Goal: Task Accomplishment & Management: Complete application form

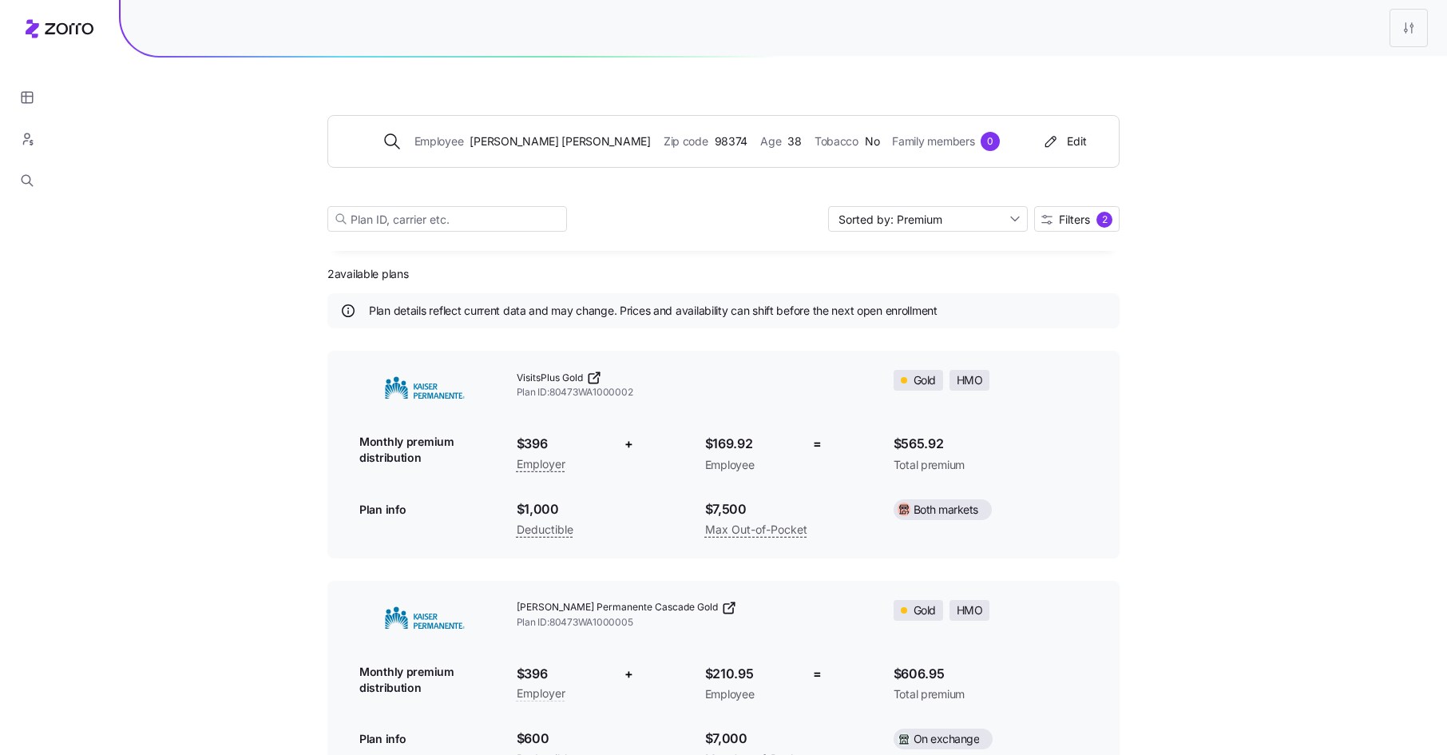
scroll to position [55, 0]
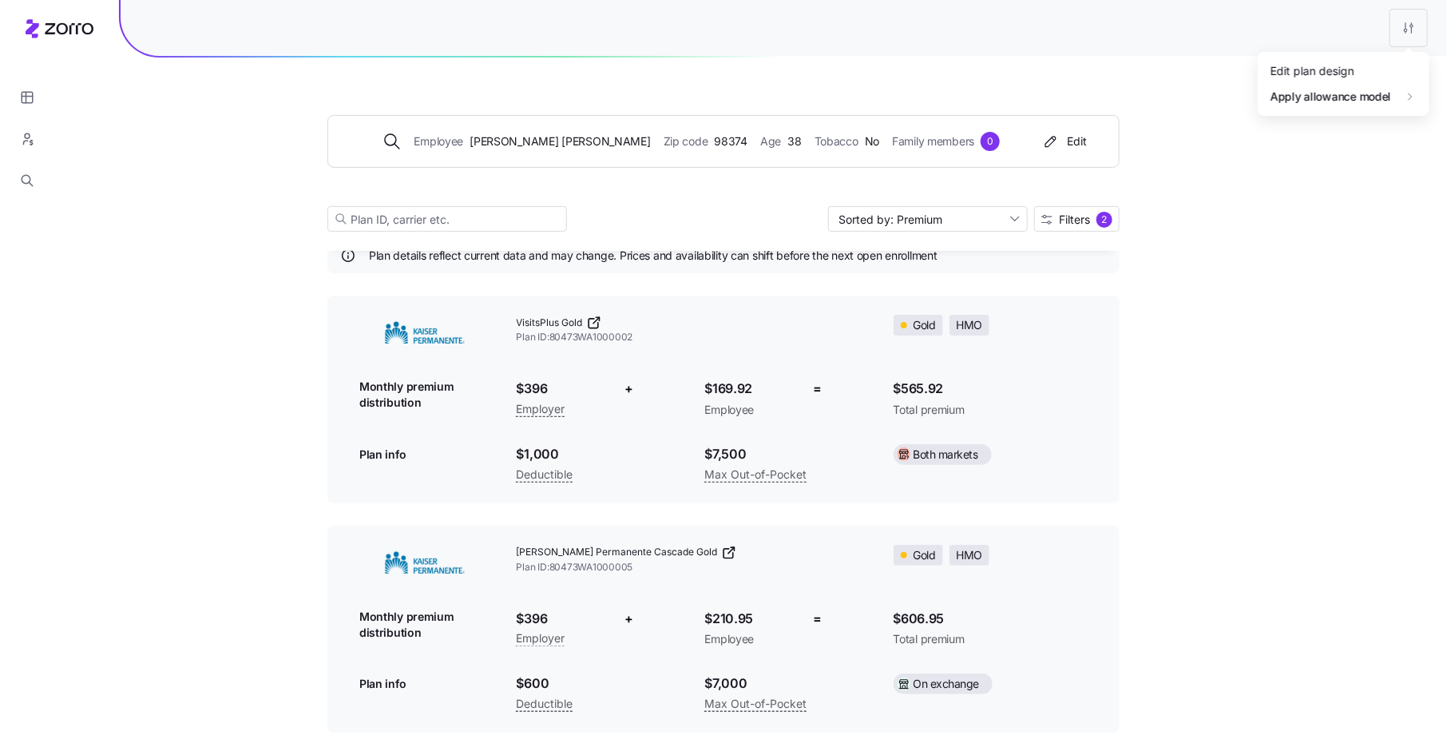
click at [1412, 34] on html "Employee [PERSON_NAME] Zip code 98374 Age [DEMOGRAPHIC_DATA] Tobacco No Family …" at bounding box center [723, 350] width 1447 height 810
click at [1365, 62] on div "Edit plan design" at bounding box center [1343, 71] width 159 height 26
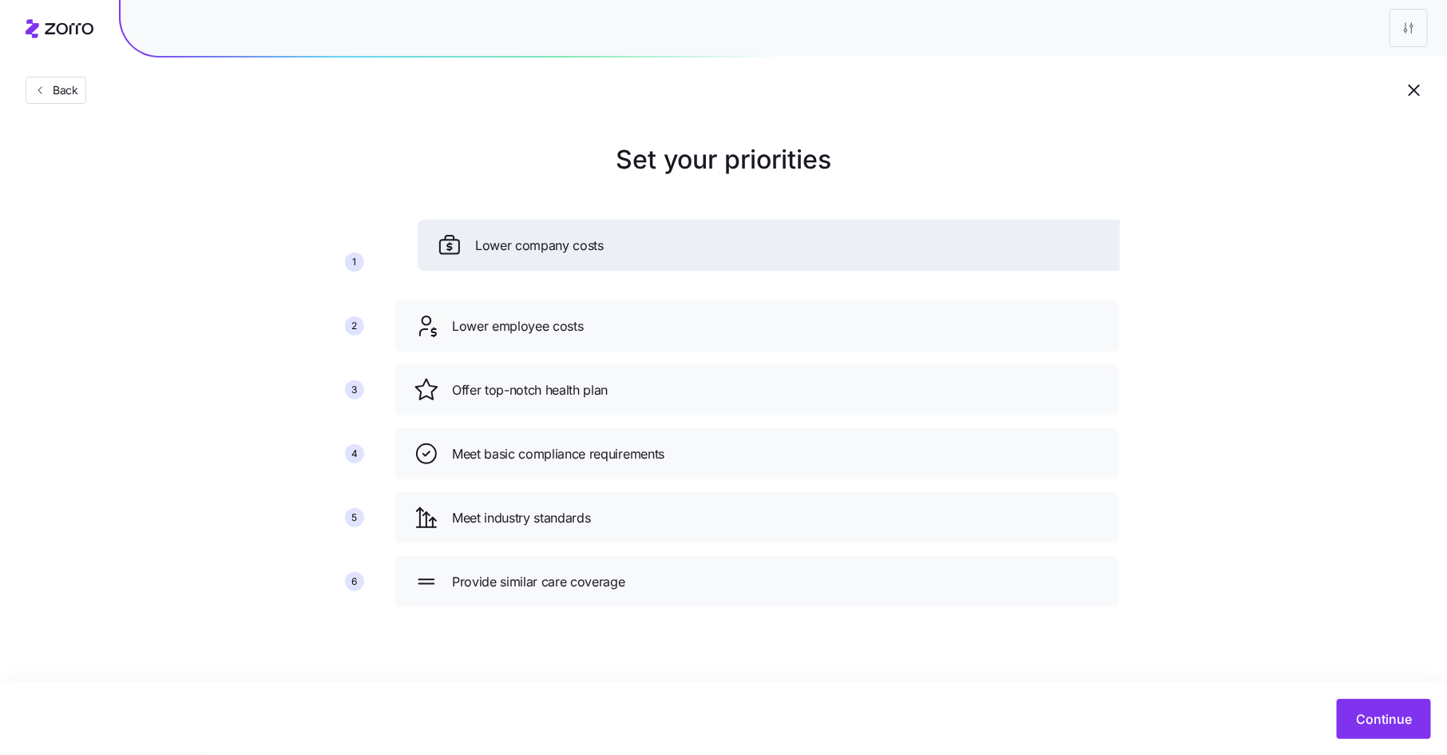
drag, startPoint x: 637, startPoint y: 325, endPoint x: 656, endPoint y: 249, distance: 78.2
click at [656, 249] on div "Lower company costs" at bounding box center [780, 245] width 687 height 26
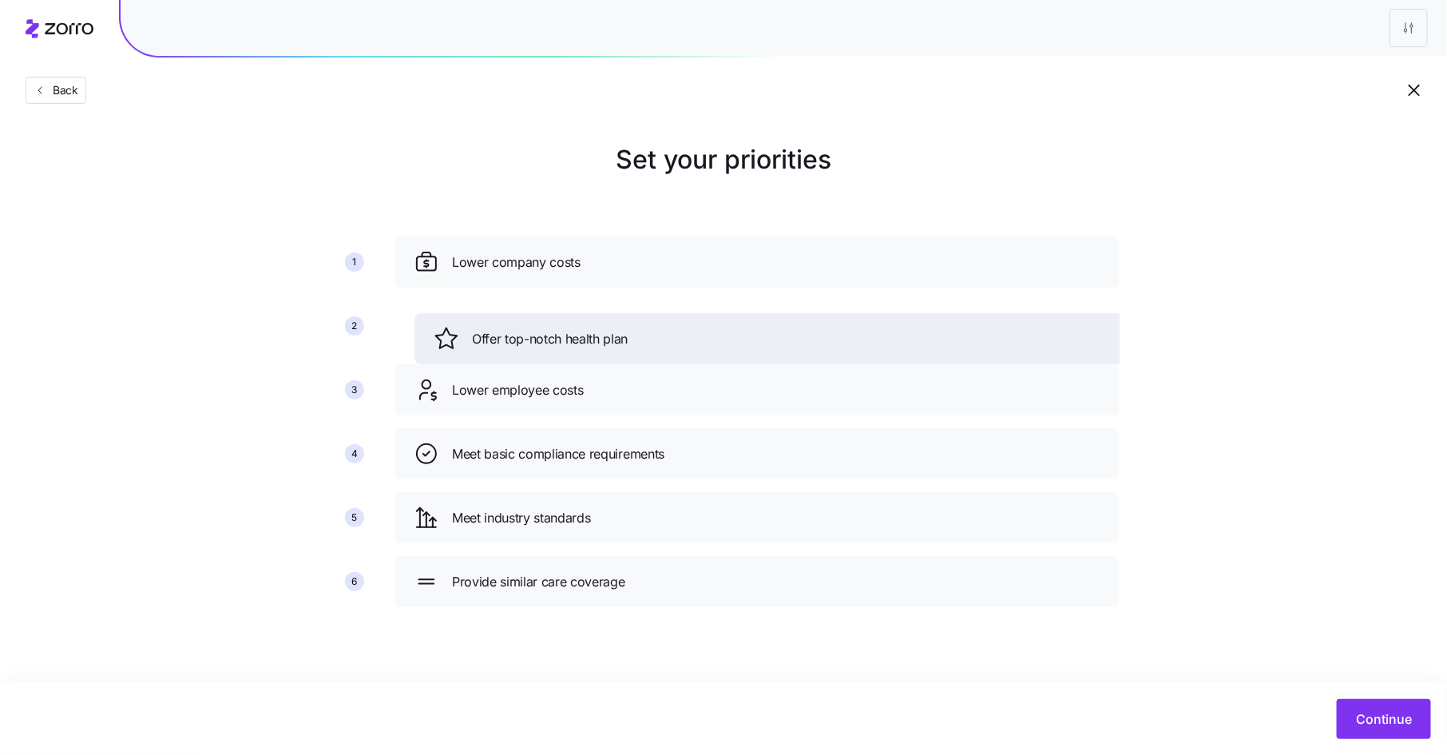
drag, startPoint x: 576, startPoint y: 395, endPoint x: 596, endPoint y: 344, distance: 55.2
click at [596, 344] on span "Offer top-notch health plan" at bounding box center [550, 339] width 156 height 20
drag, startPoint x: 650, startPoint y: 399, endPoint x: 663, endPoint y: 355, distance: 45.7
click at [663, 355] on div "Lower employee costs" at bounding box center [769, 346] width 687 height 26
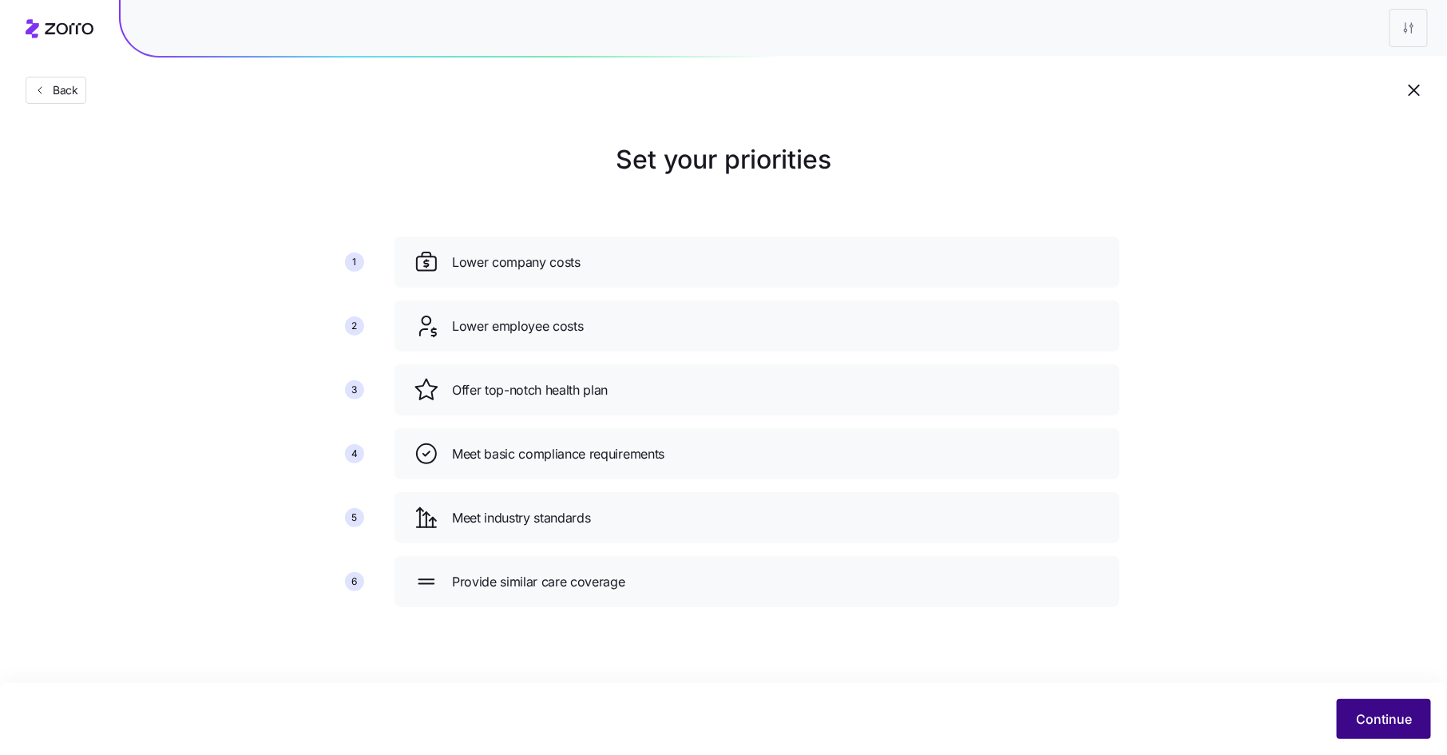
click at [1381, 720] on span "Continue" at bounding box center [1384, 718] width 56 height 19
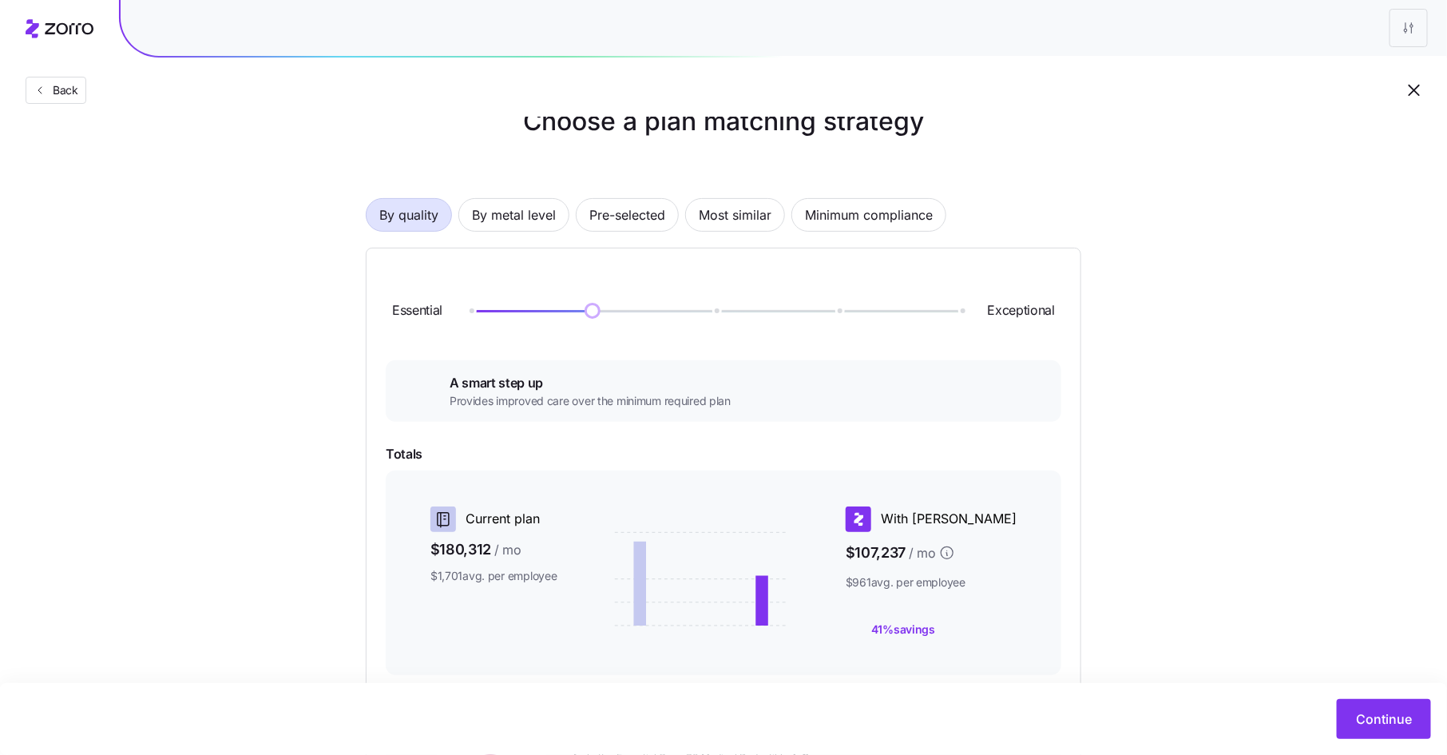
scroll to position [45, 0]
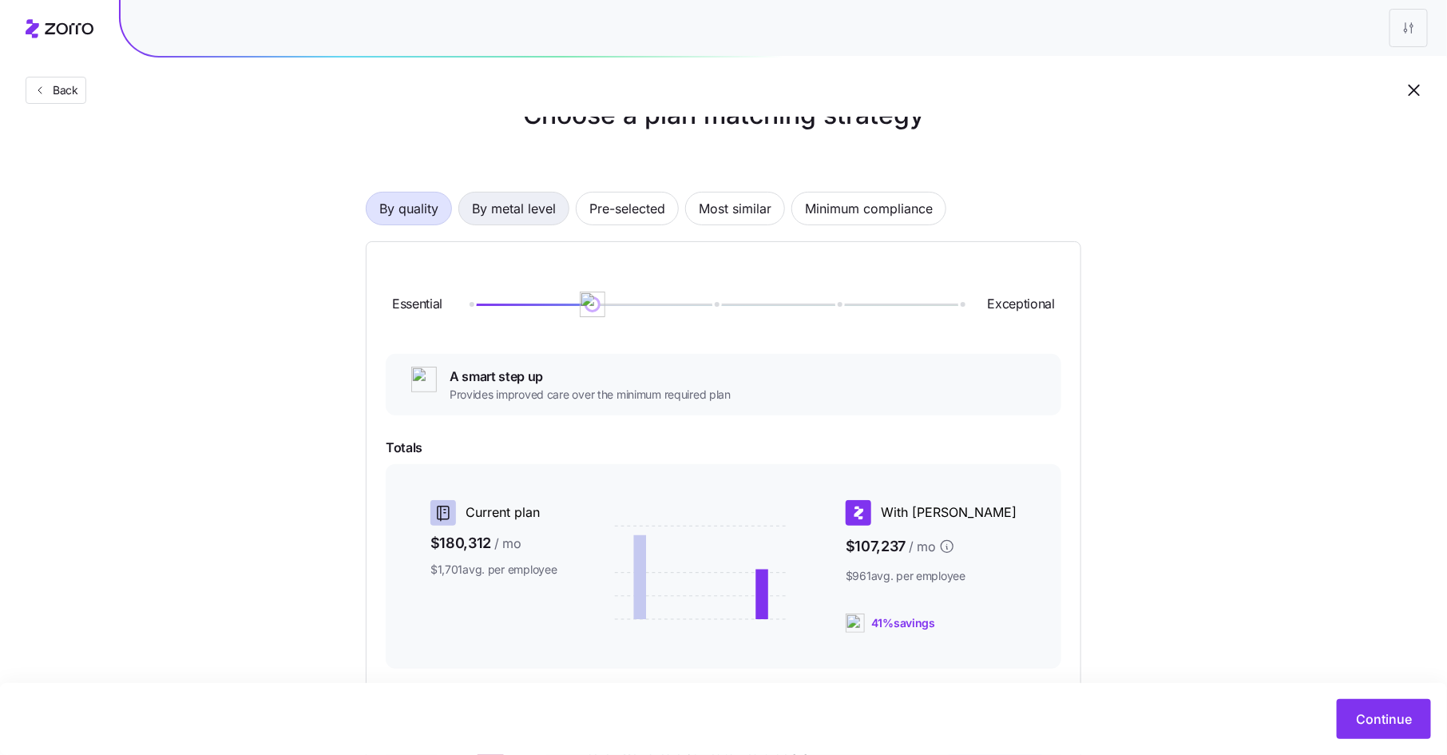
click at [513, 204] on span "By metal level" at bounding box center [514, 208] width 84 height 32
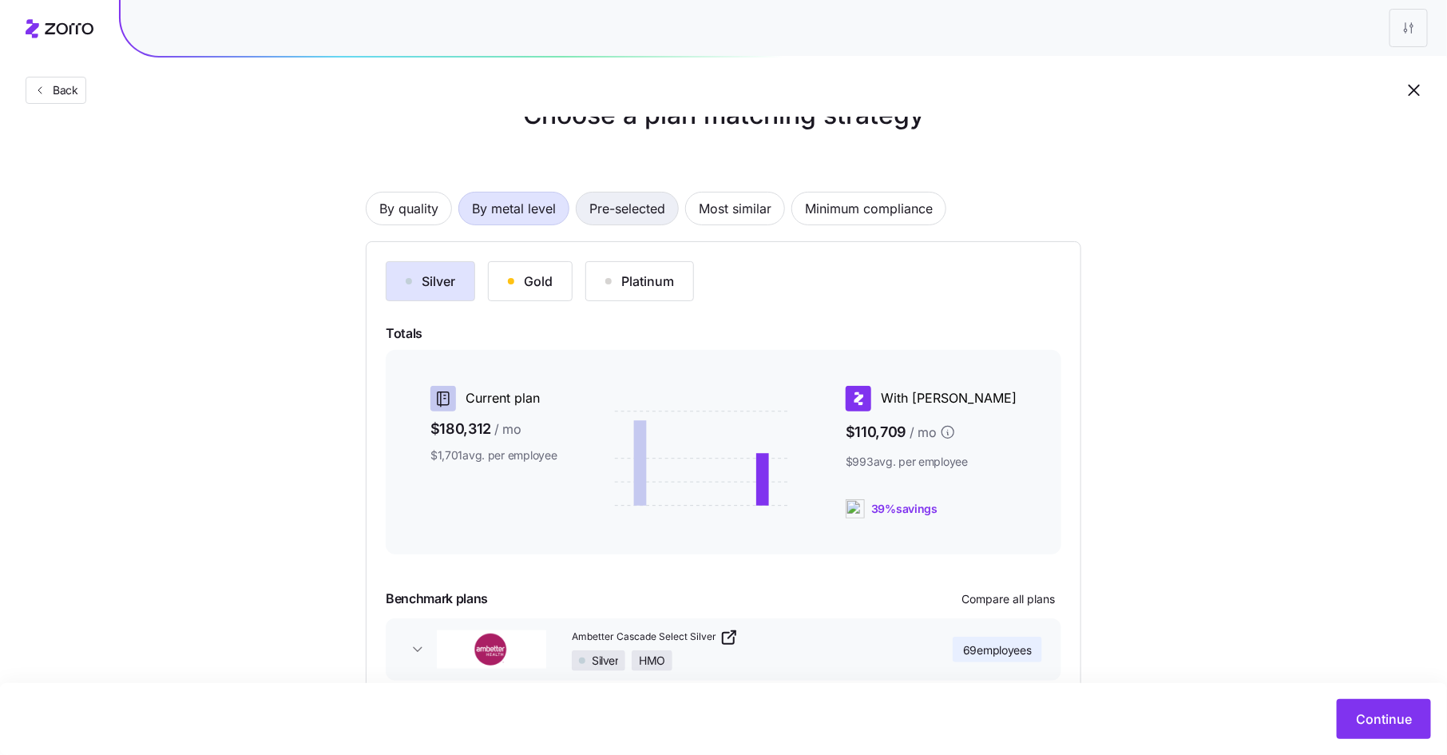
click at [625, 212] on span "Pre-selected" at bounding box center [627, 208] width 76 height 32
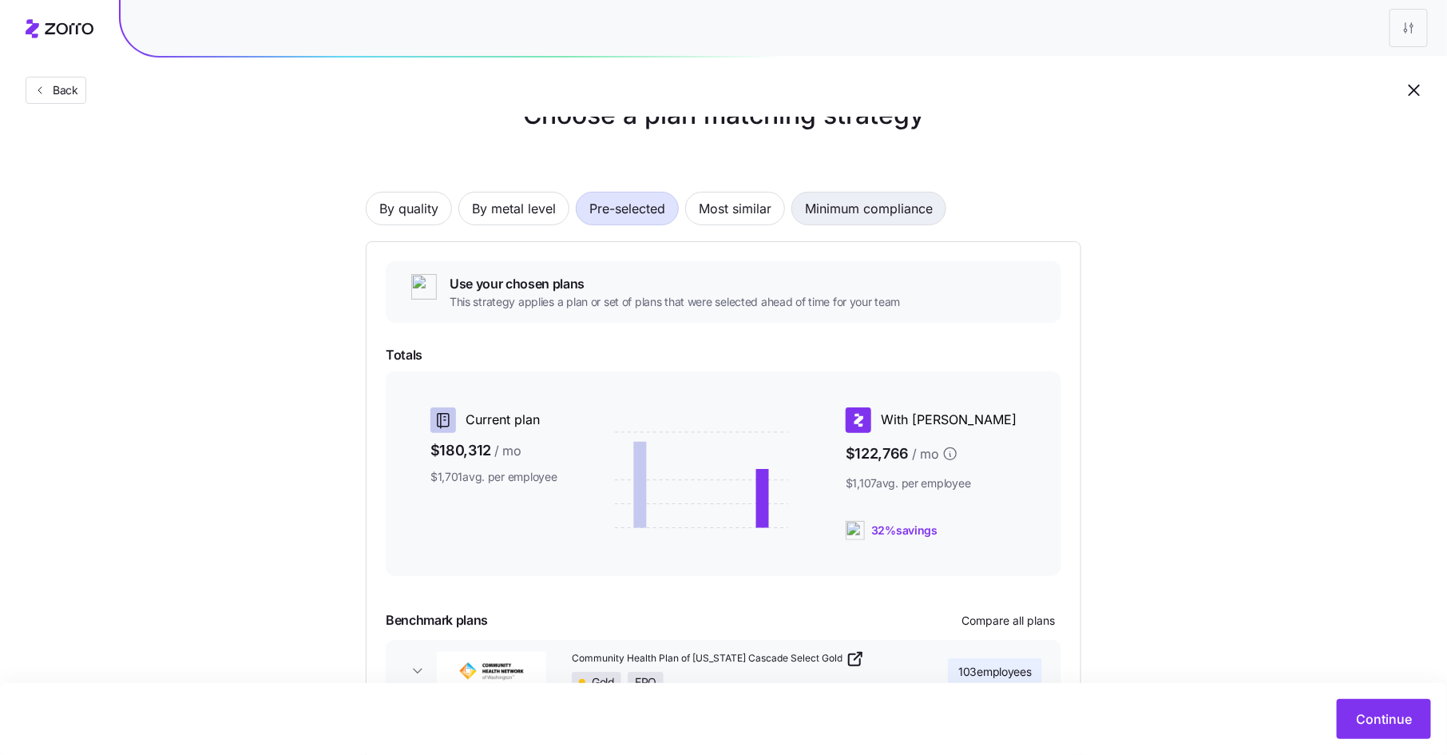
click at [853, 211] on span "Minimum compliance" at bounding box center [869, 208] width 128 height 32
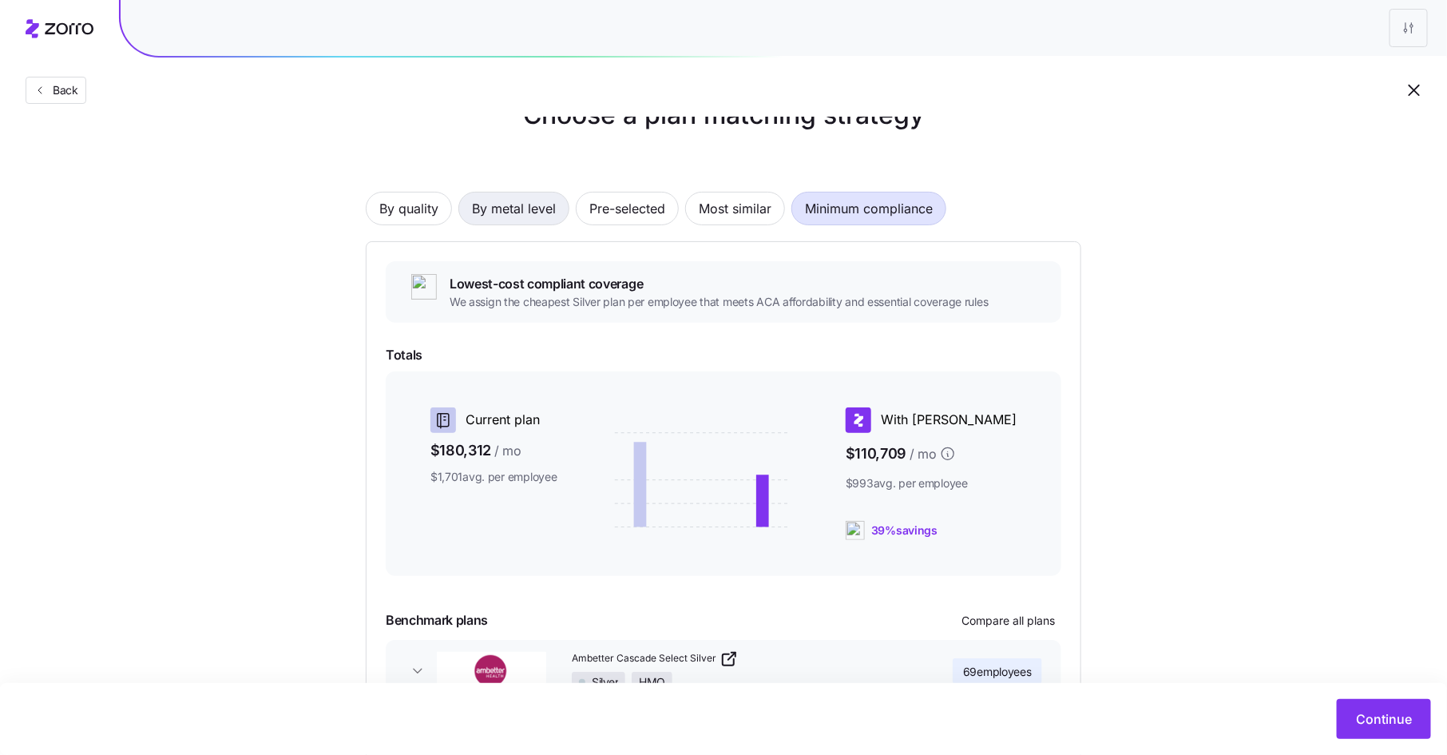
click at [557, 220] on button "By metal level" at bounding box center [513, 209] width 111 height 34
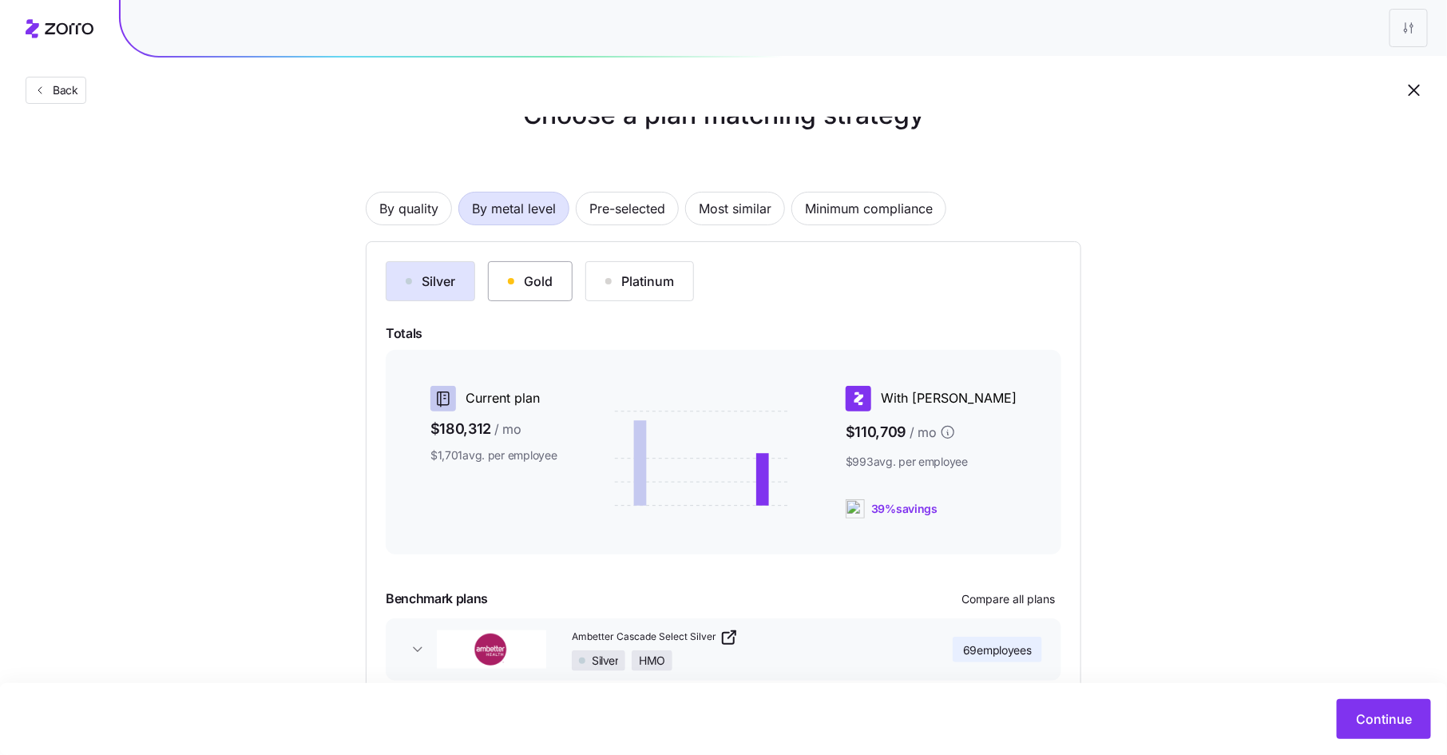
click at [541, 271] on div "Gold" at bounding box center [530, 280] width 45 height 19
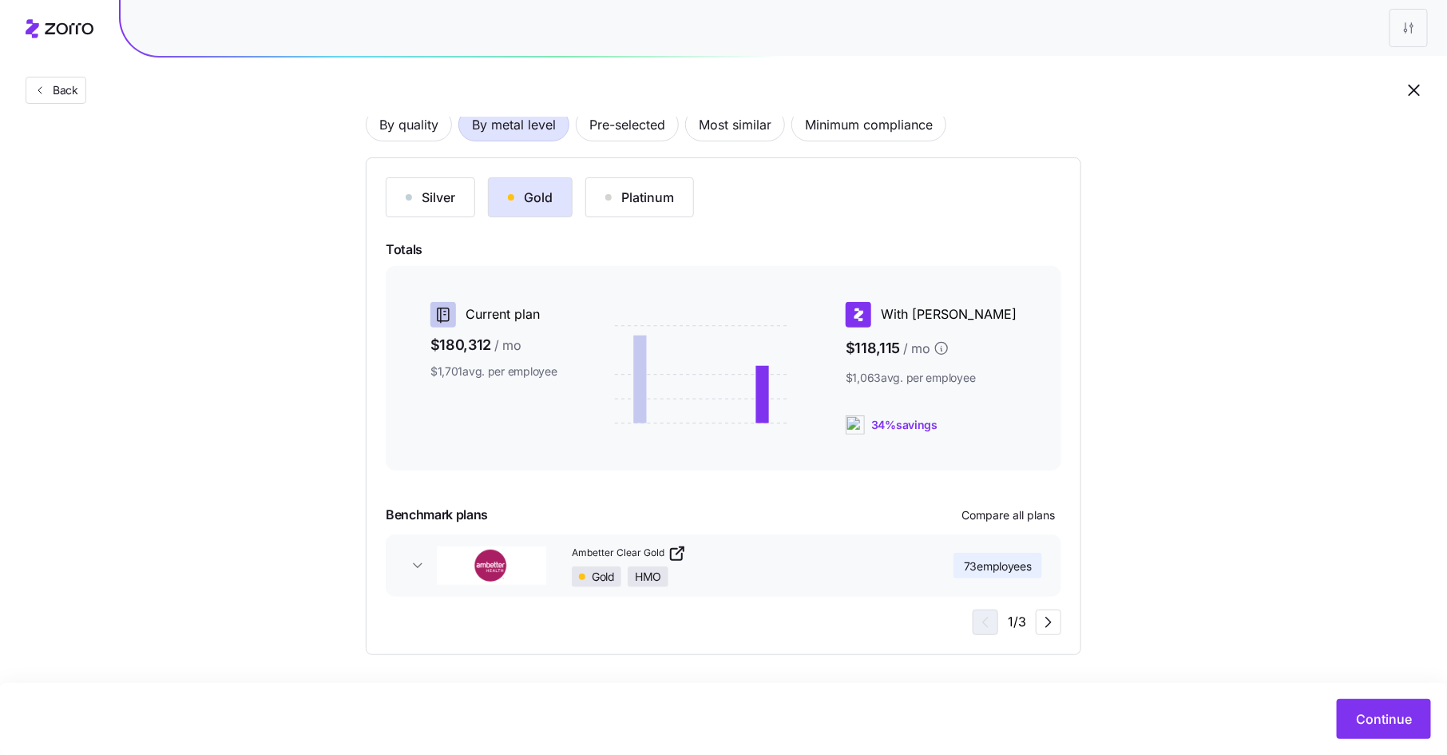
scroll to position [130, 0]
click at [985, 512] on span "Compare all plans" at bounding box center [1007, 513] width 93 height 16
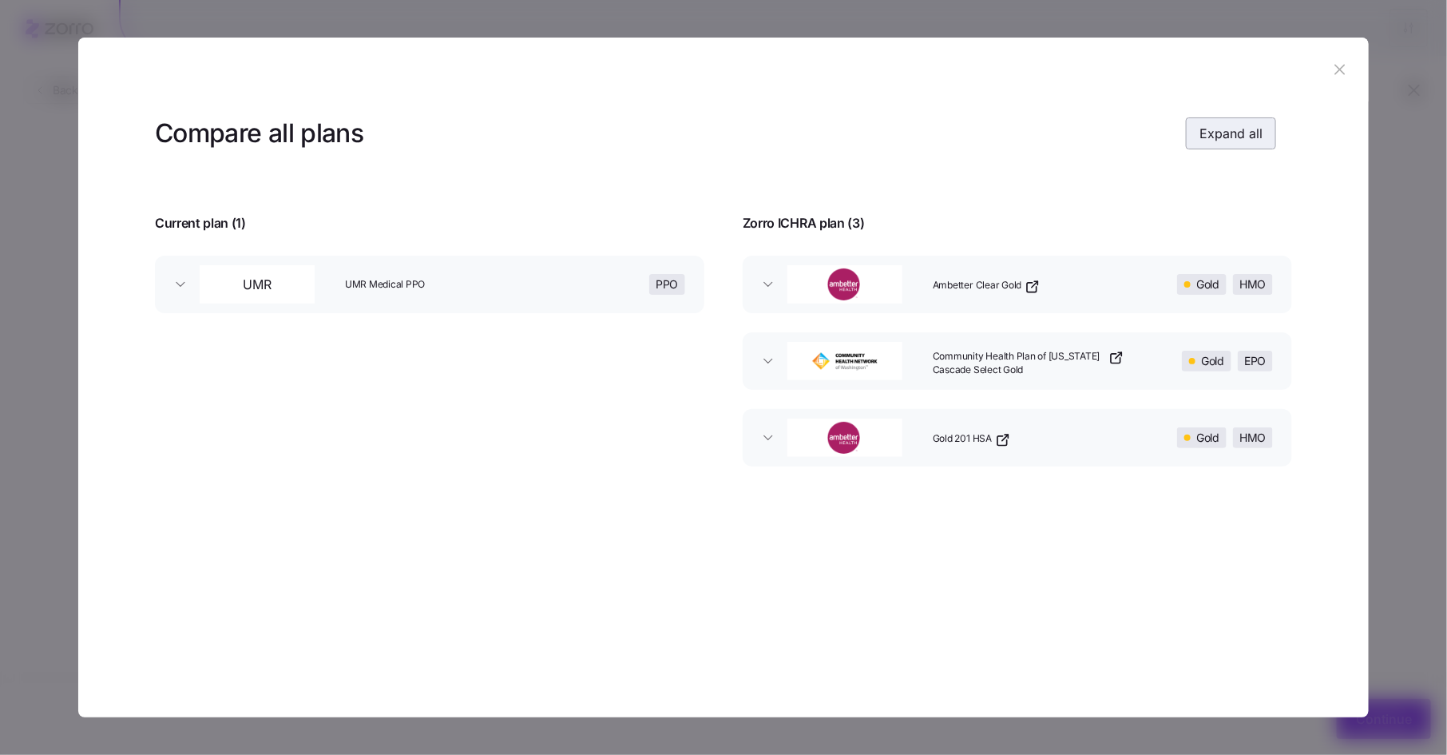
click at [1248, 138] on span "Expand all" at bounding box center [1230, 133] width 63 height 19
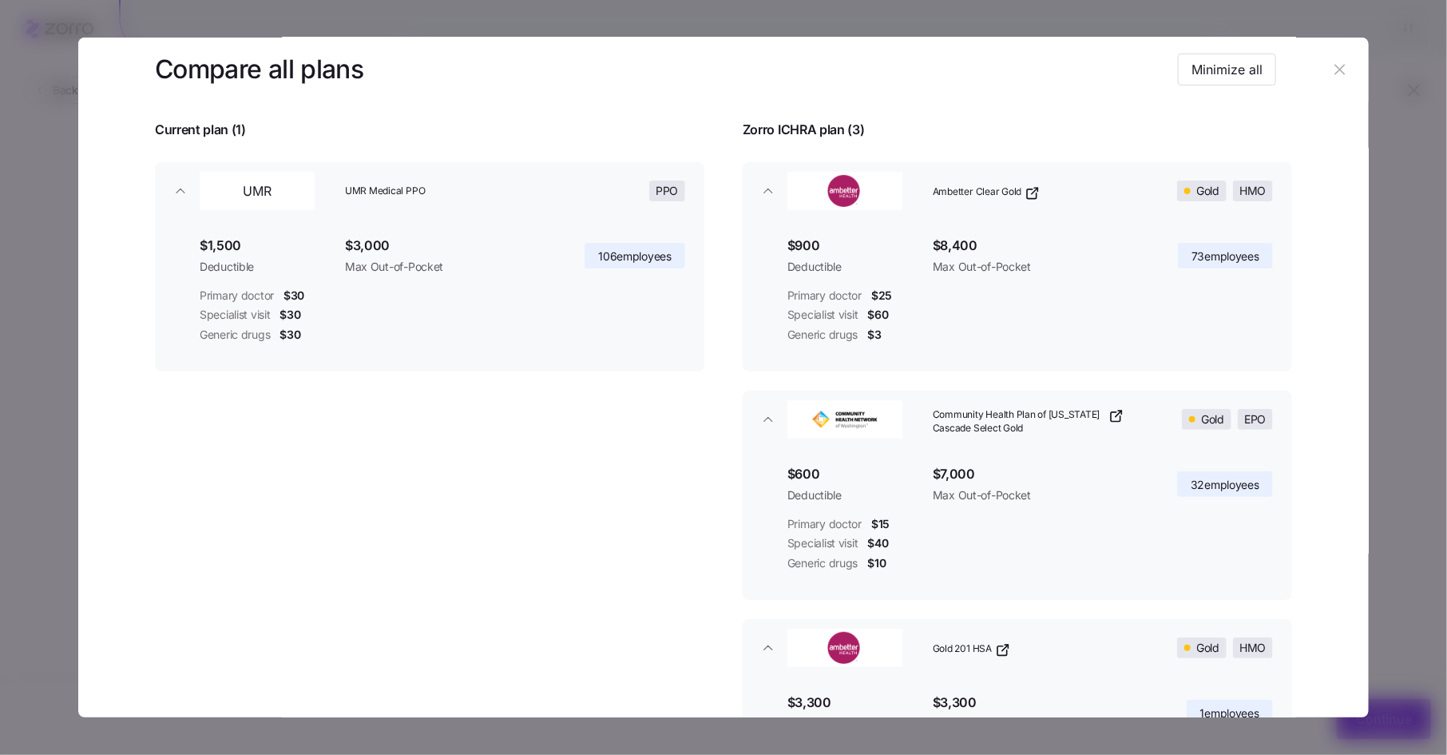
scroll to position [97, 0]
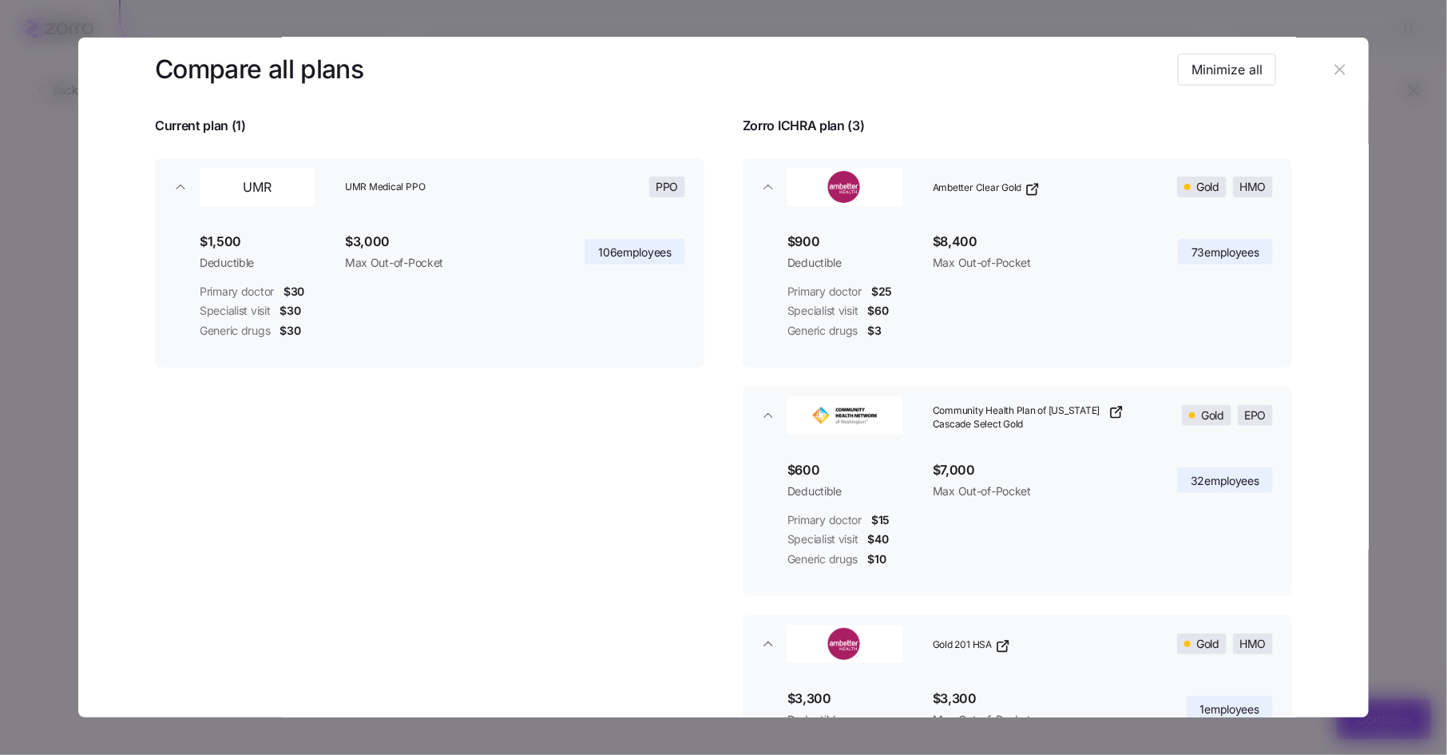
click at [1331, 77] on icon "button" at bounding box center [1340, 70] width 18 height 18
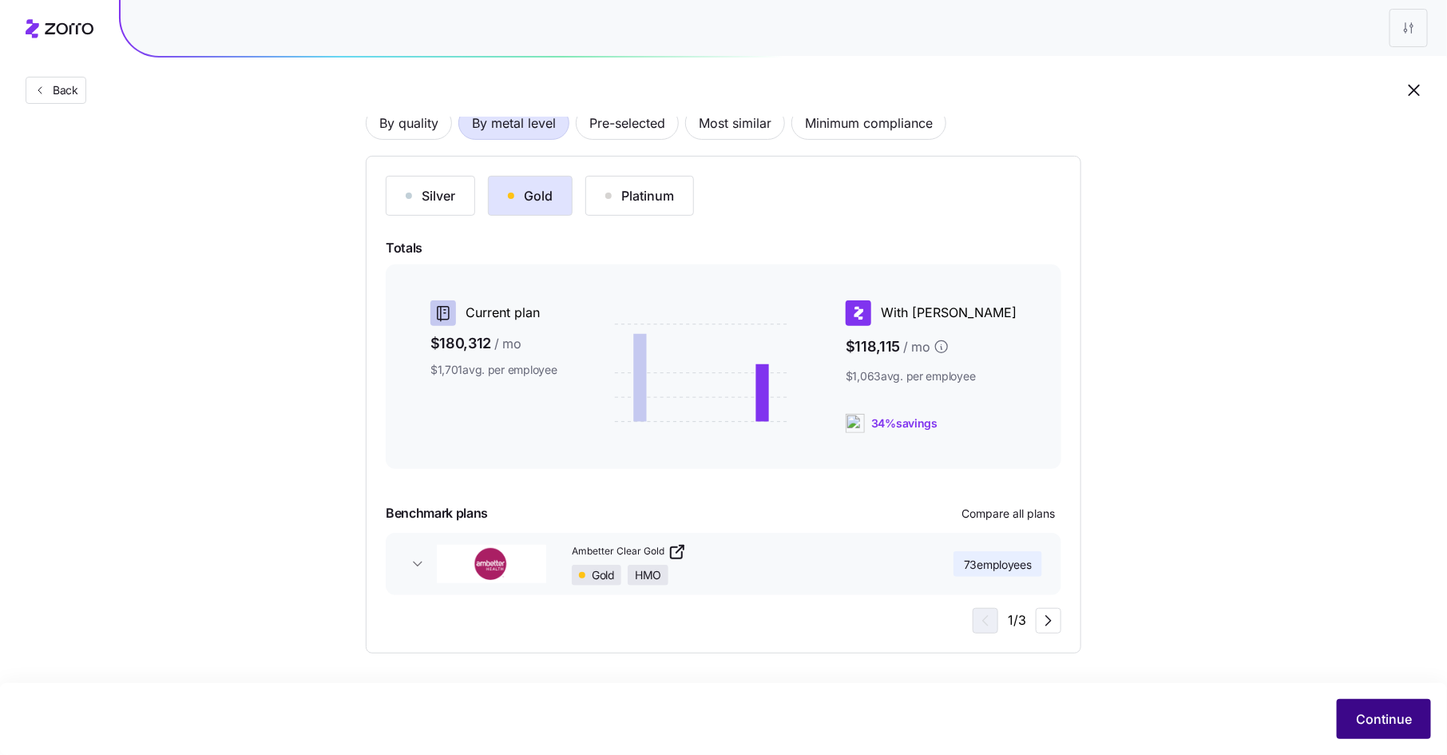
click at [1361, 724] on span "Continue" at bounding box center [1384, 718] width 56 height 19
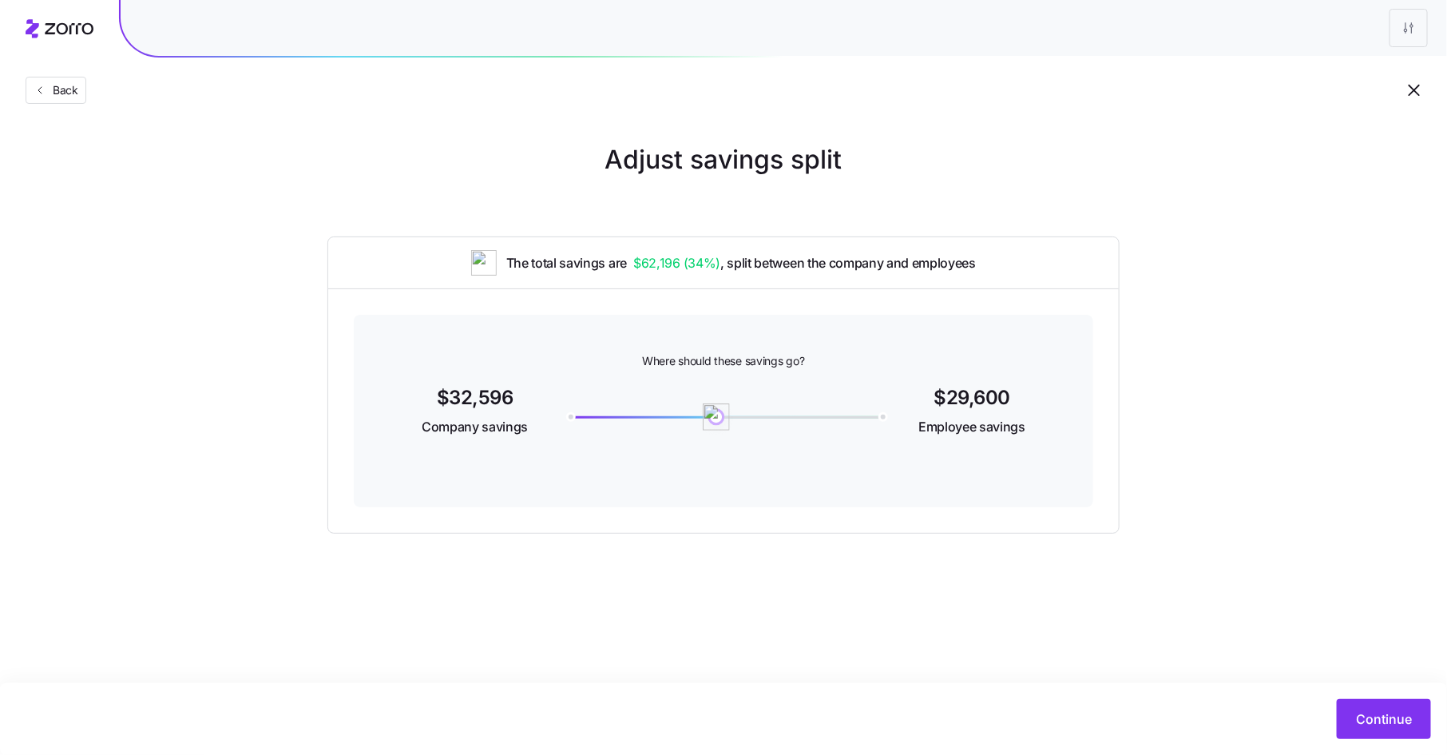
drag, startPoint x: 563, startPoint y: 414, endPoint x: 716, endPoint y: 411, distance: 153.3
click at [716, 411] on img at bounding box center [716, 416] width 27 height 27
click at [1380, 703] on button "Continue" at bounding box center [1384, 719] width 94 height 40
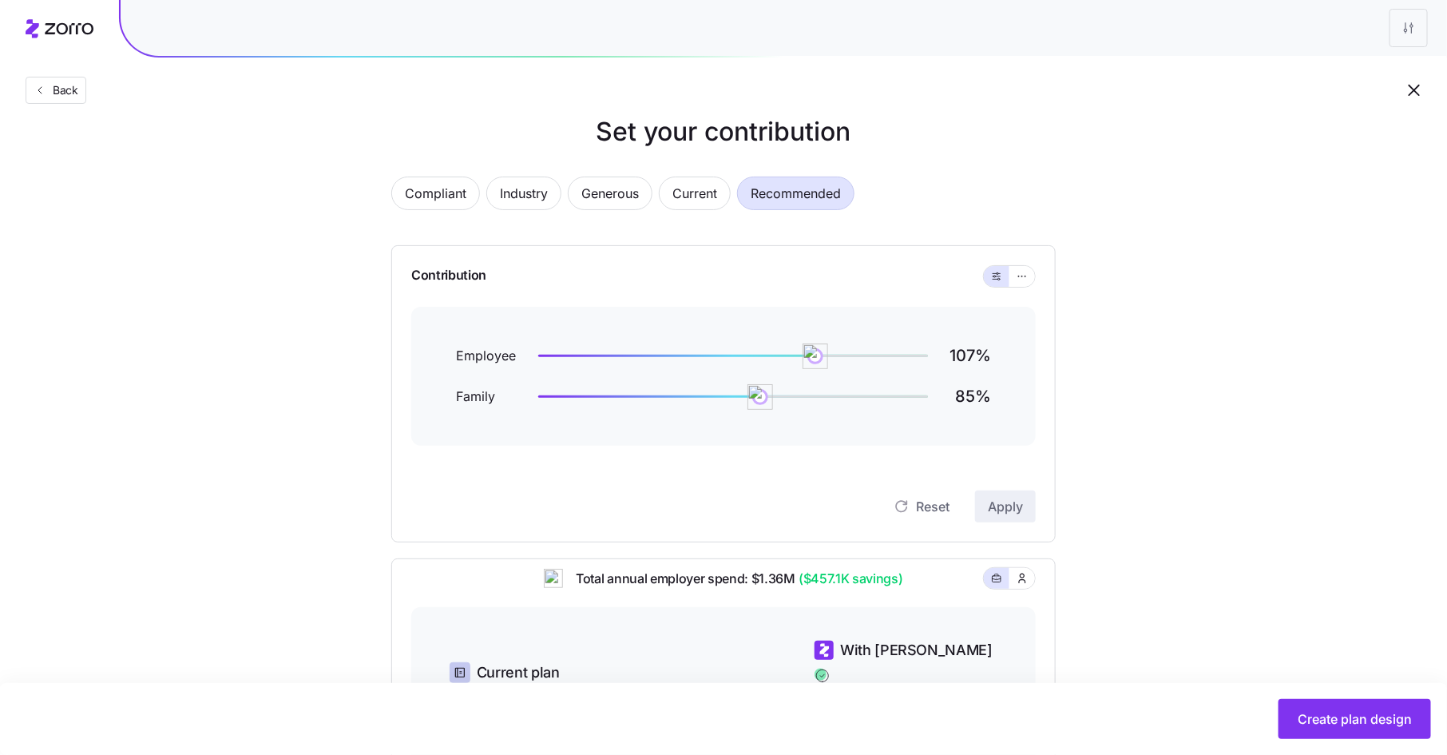
scroll to position [26, 0]
click at [1024, 281] on icon "button" at bounding box center [1021, 278] width 11 height 19
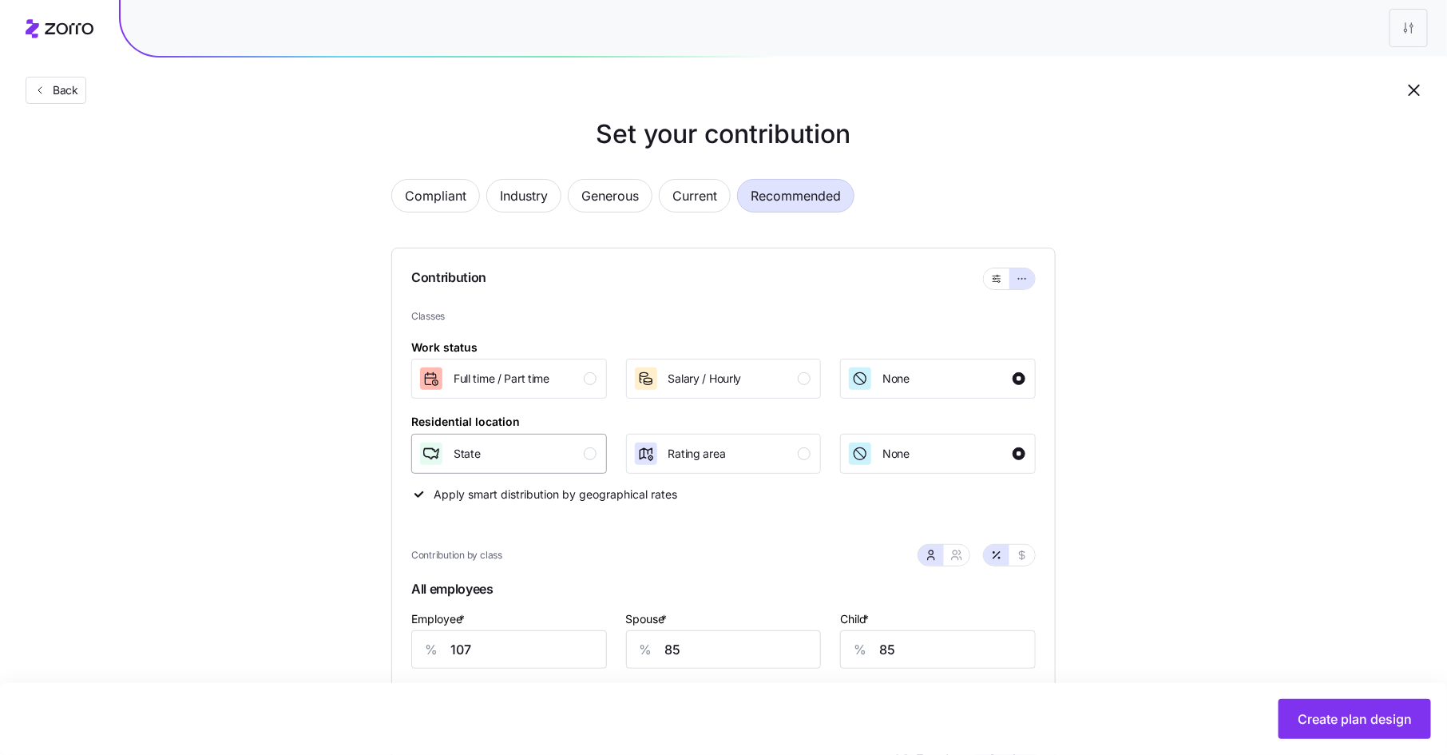
click at [581, 449] on div "State" at bounding box center [507, 454] width 178 height 26
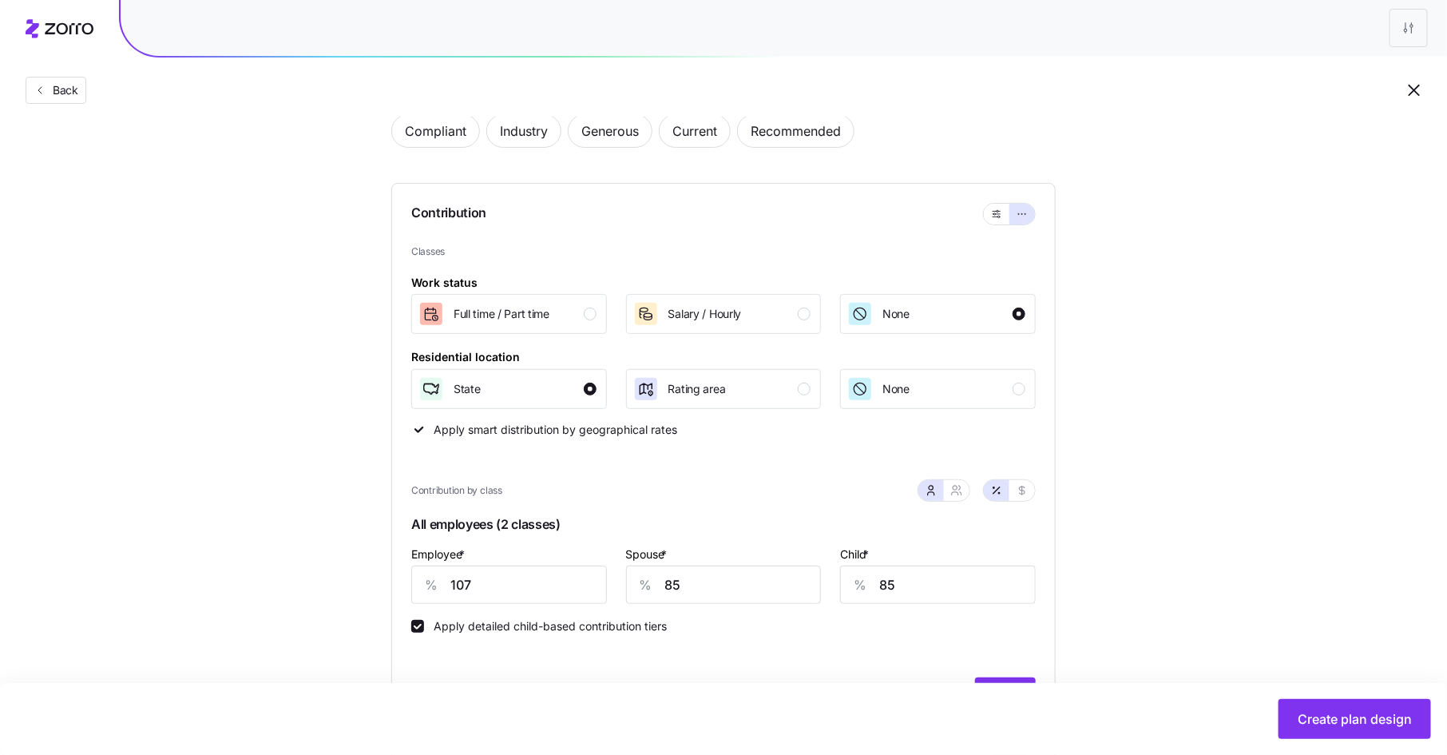
scroll to position [86, 0]
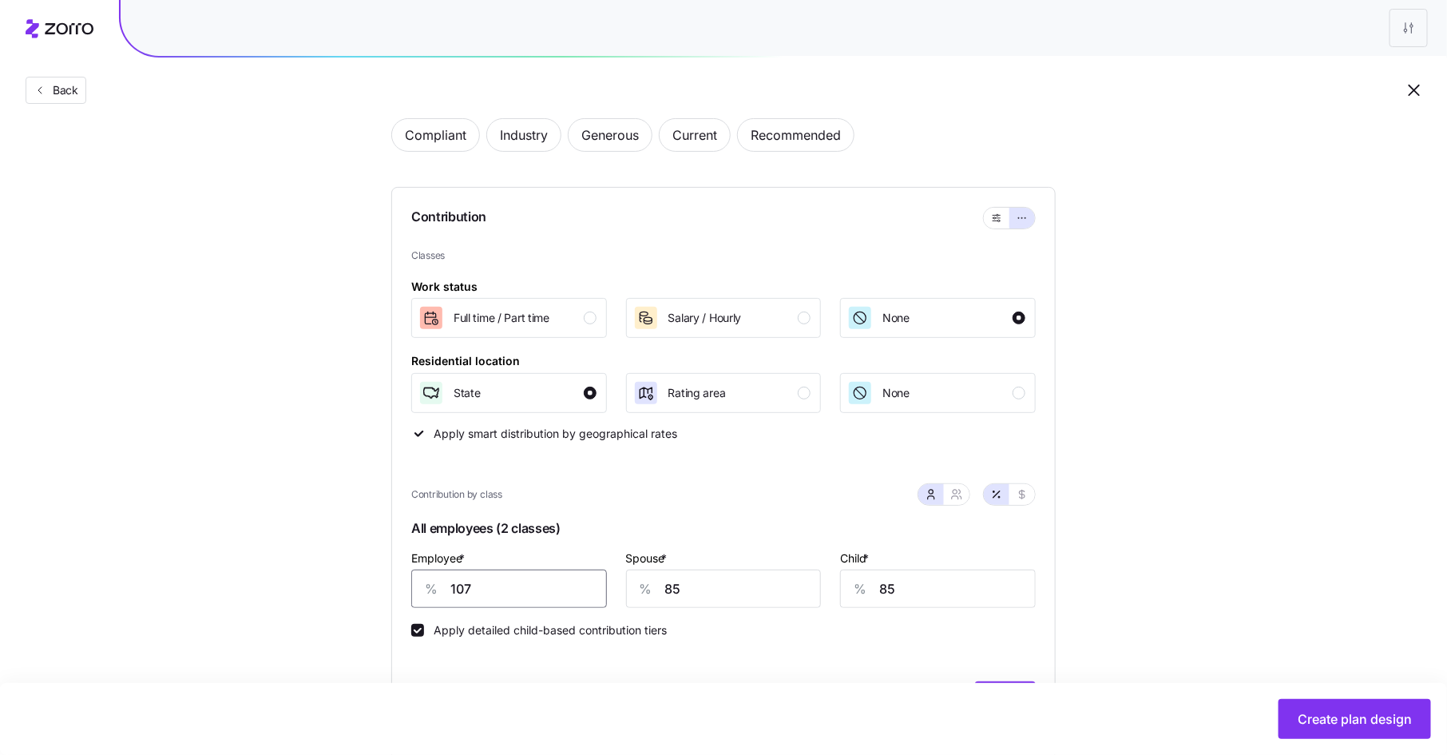
drag, startPoint x: 478, startPoint y: 588, endPoint x: 418, endPoint y: 573, distance: 61.8
click at [418, 573] on div "% 107" at bounding box center [509, 588] width 196 height 38
type input "90"
type input "75"
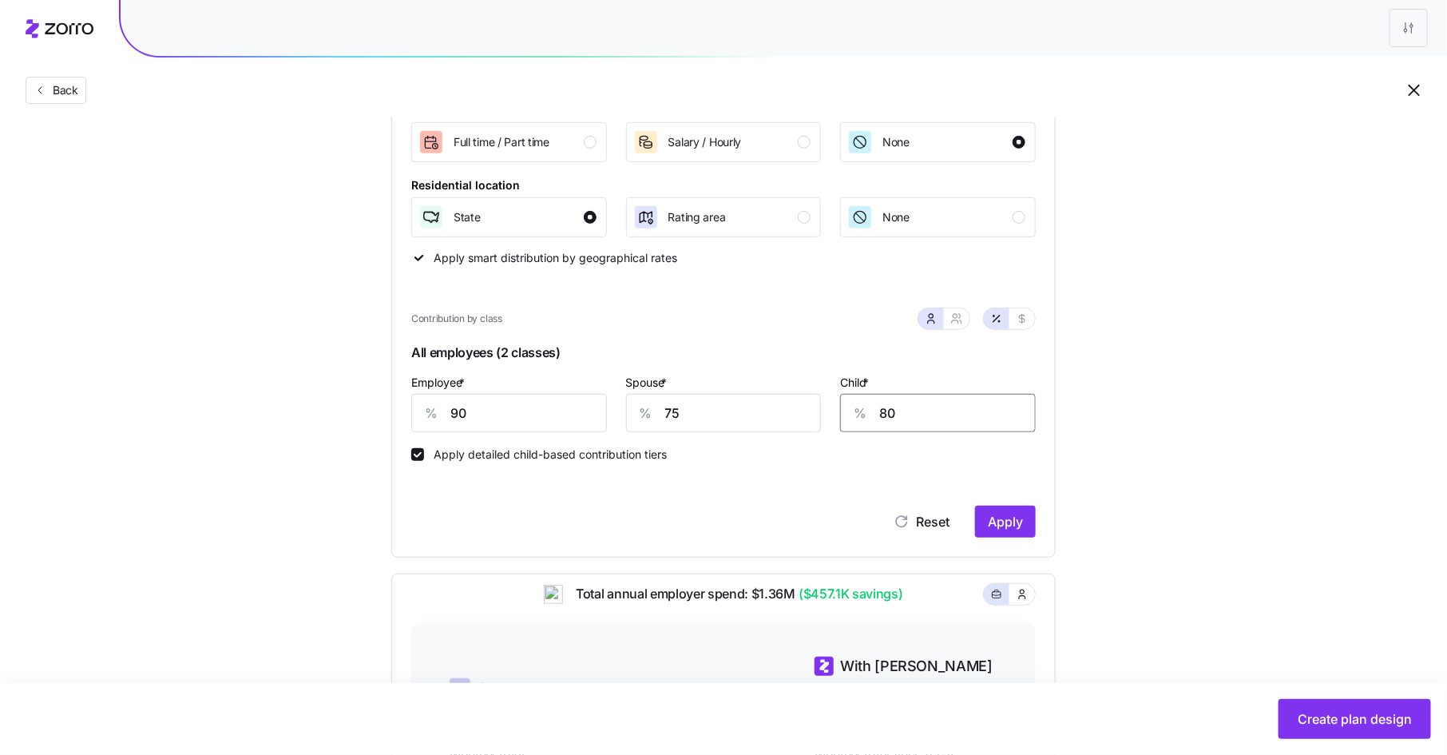
scroll to position [265, 0]
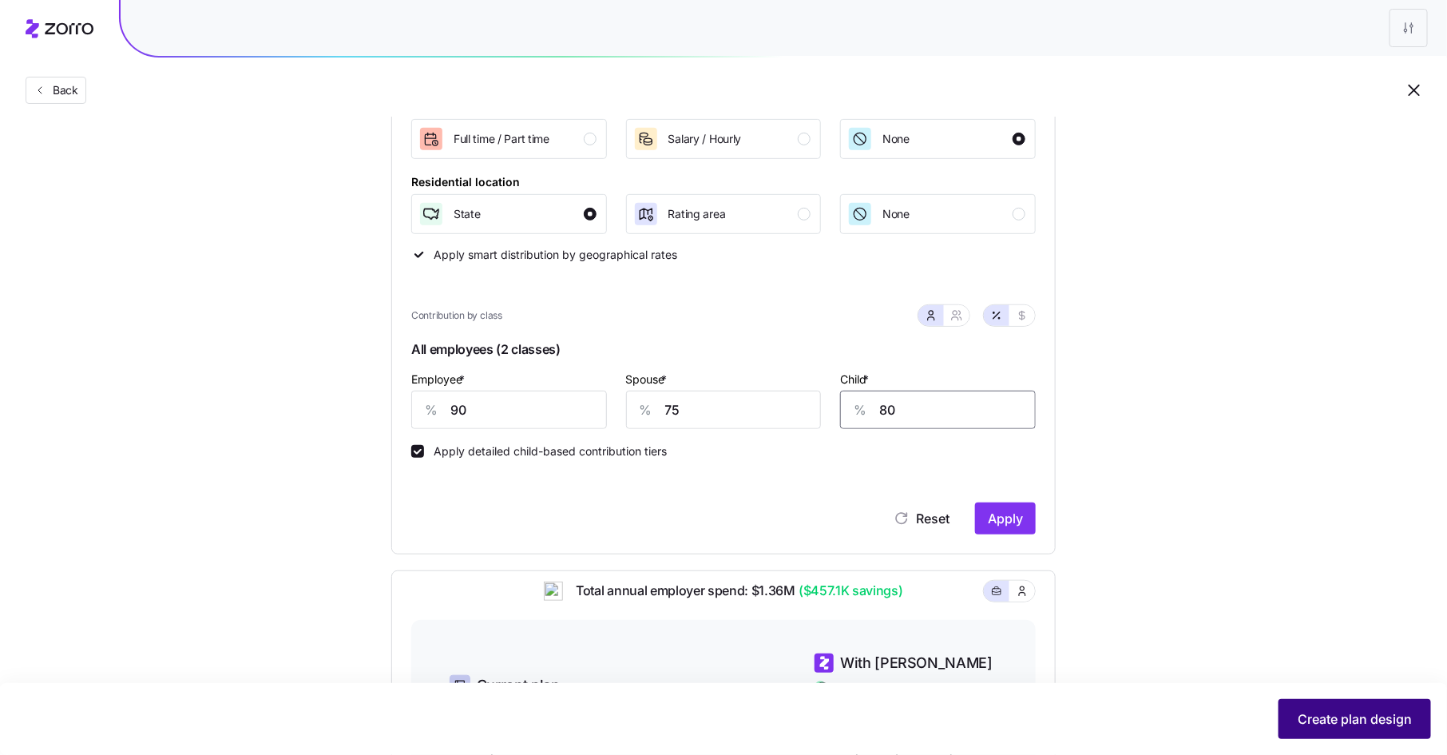
type input "80"
click at [1378, 712] on span "Create plan design" at bounding box center [1354, 718] width 114 height 19
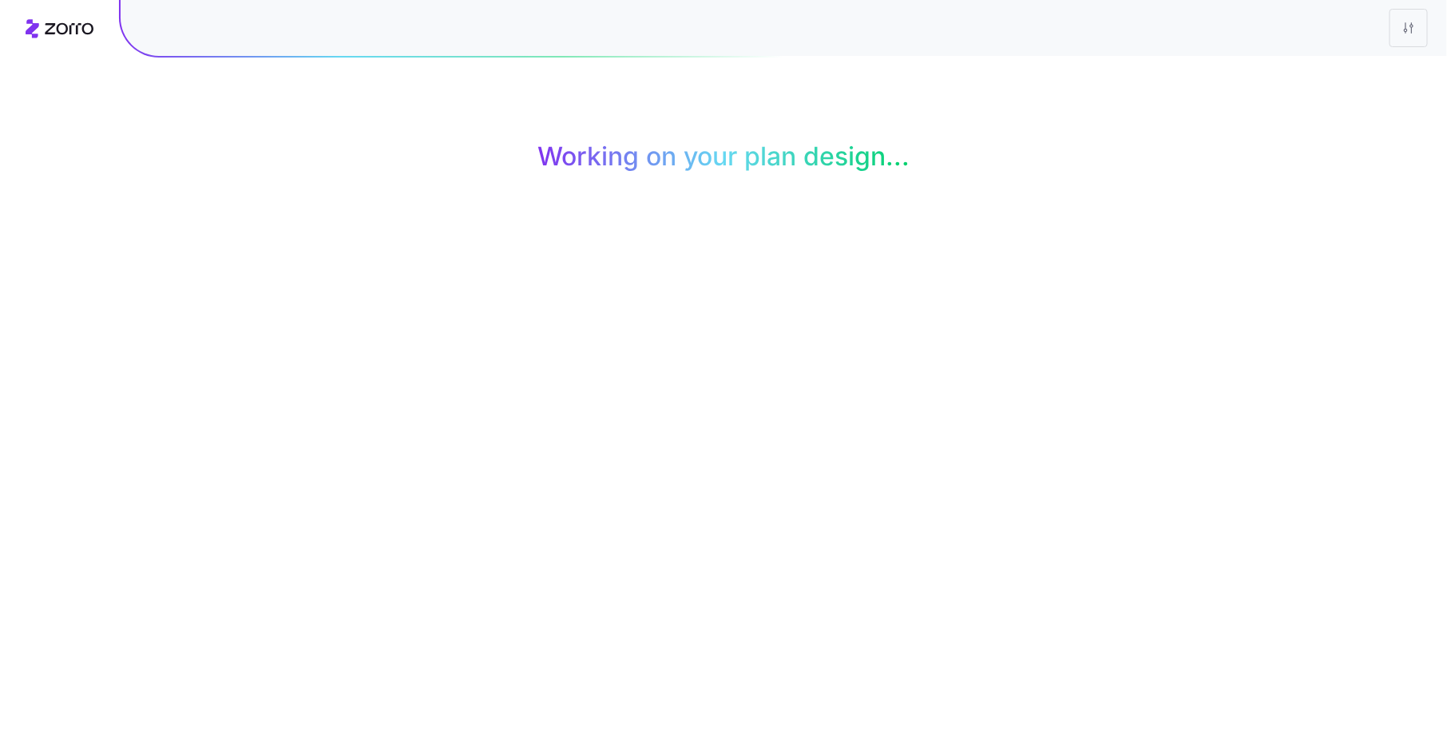
scroll to position [0, 0]
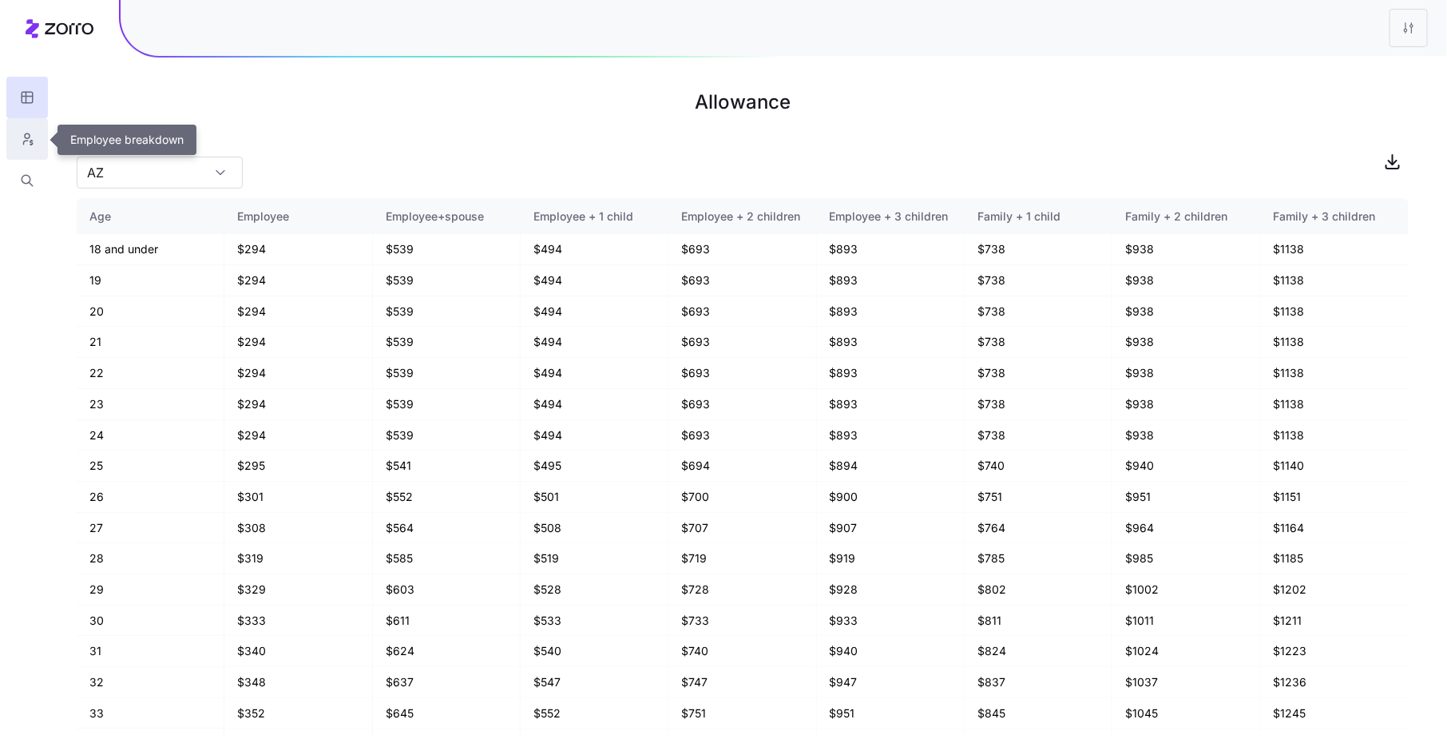
click at [23, 138] on icon "button" at bounding box center [27, 139] width 14 height 16
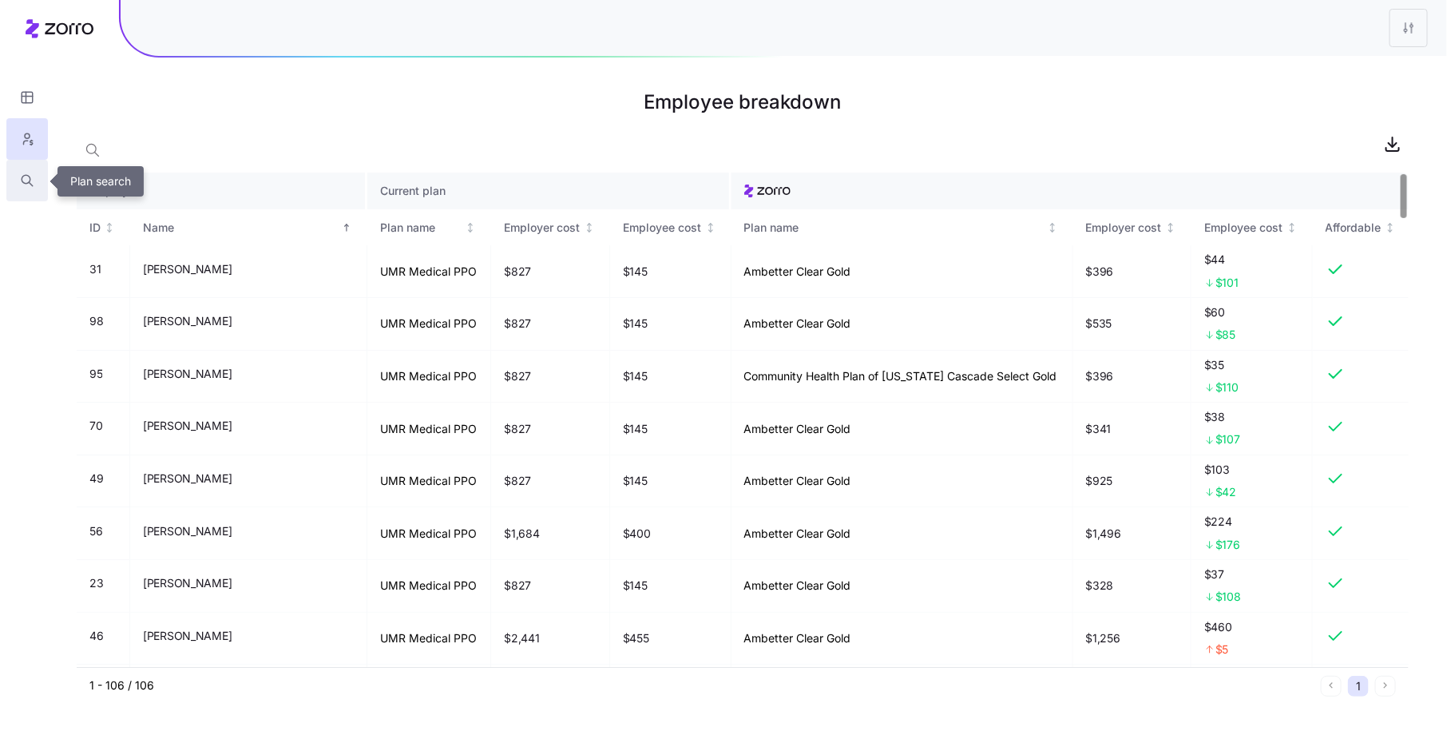
click at [18, 178] on button "button" at bounding box center [27, 181] width 42 height 42
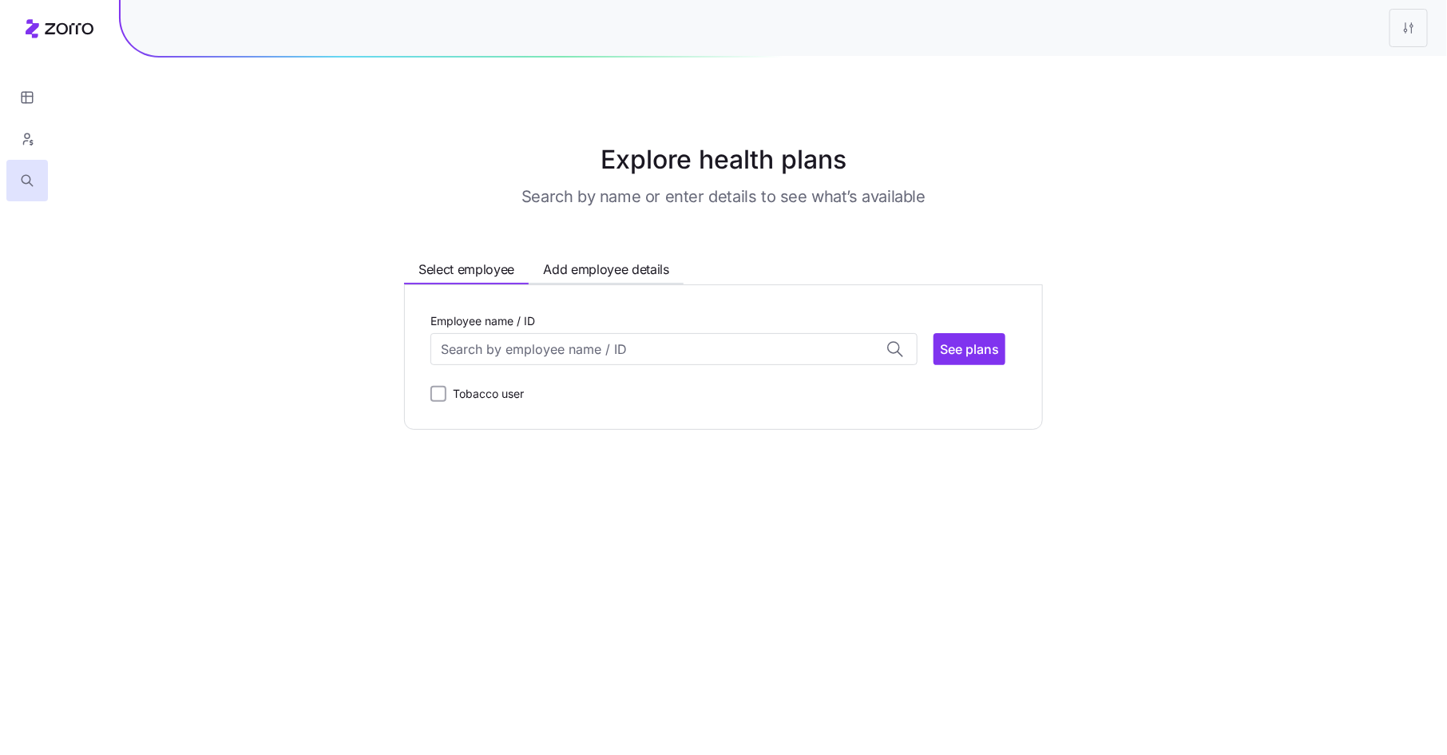
click at [574, 384] on div "Tobacco user" at bounding box center [723, 393] width 586 height 19
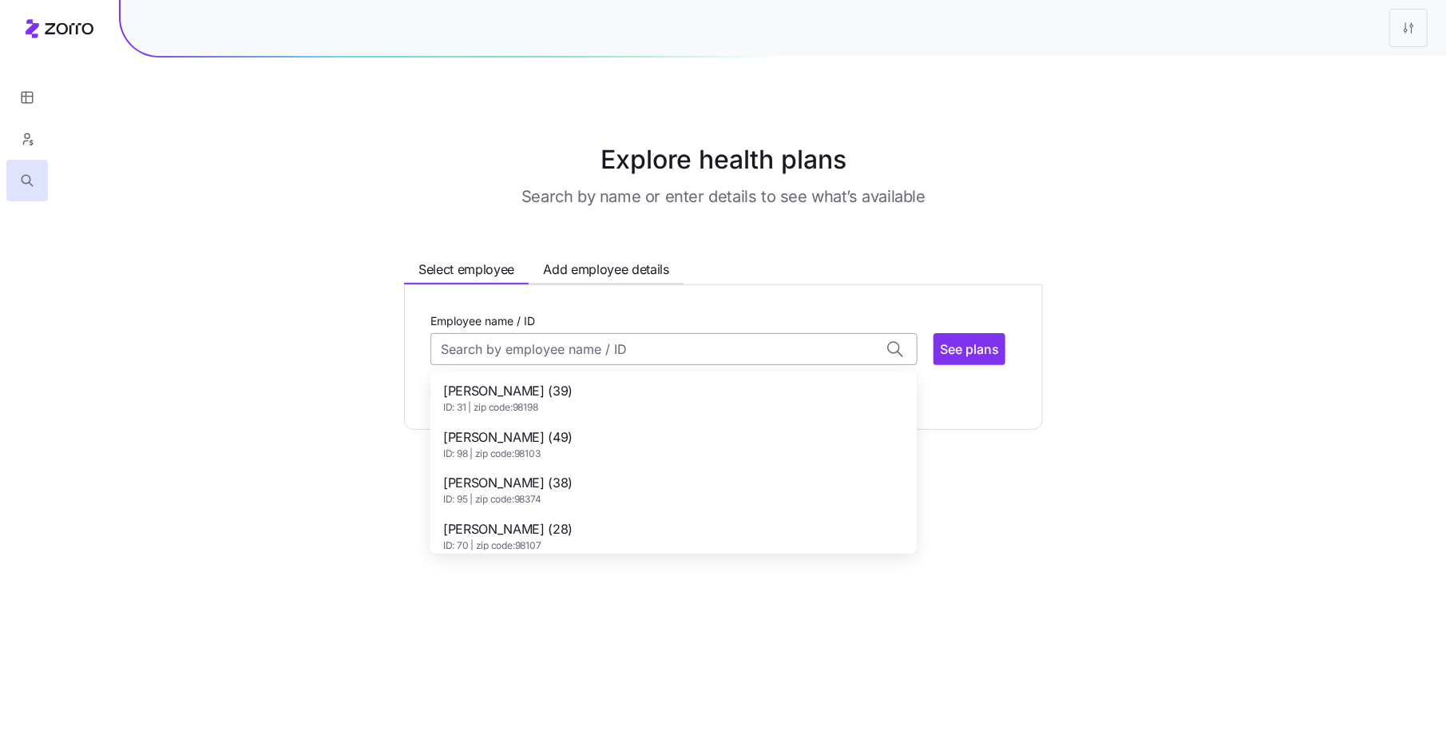
click at [576, 344] on input "Employee name / ID" at bounding box center [673, 349] width 487 height 32
click at [533, 478] on span "[PERSON_NAME] (38)" at bounding box center [507, 483] width 129 height 20
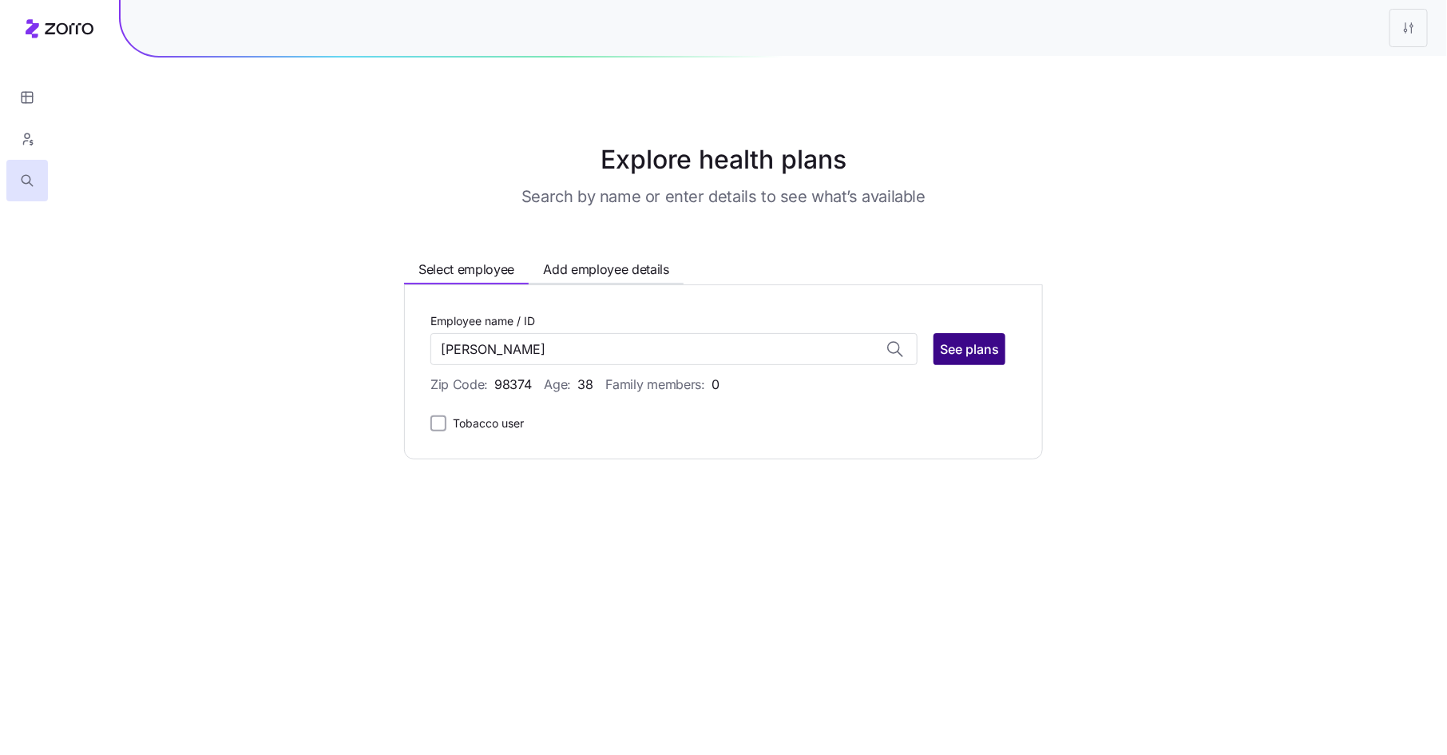
click at [984, 349] on span "See plans" at bounding box center [969, 348] width 59 height 19
type input "[PERSON_NAME] (ID: 95)"
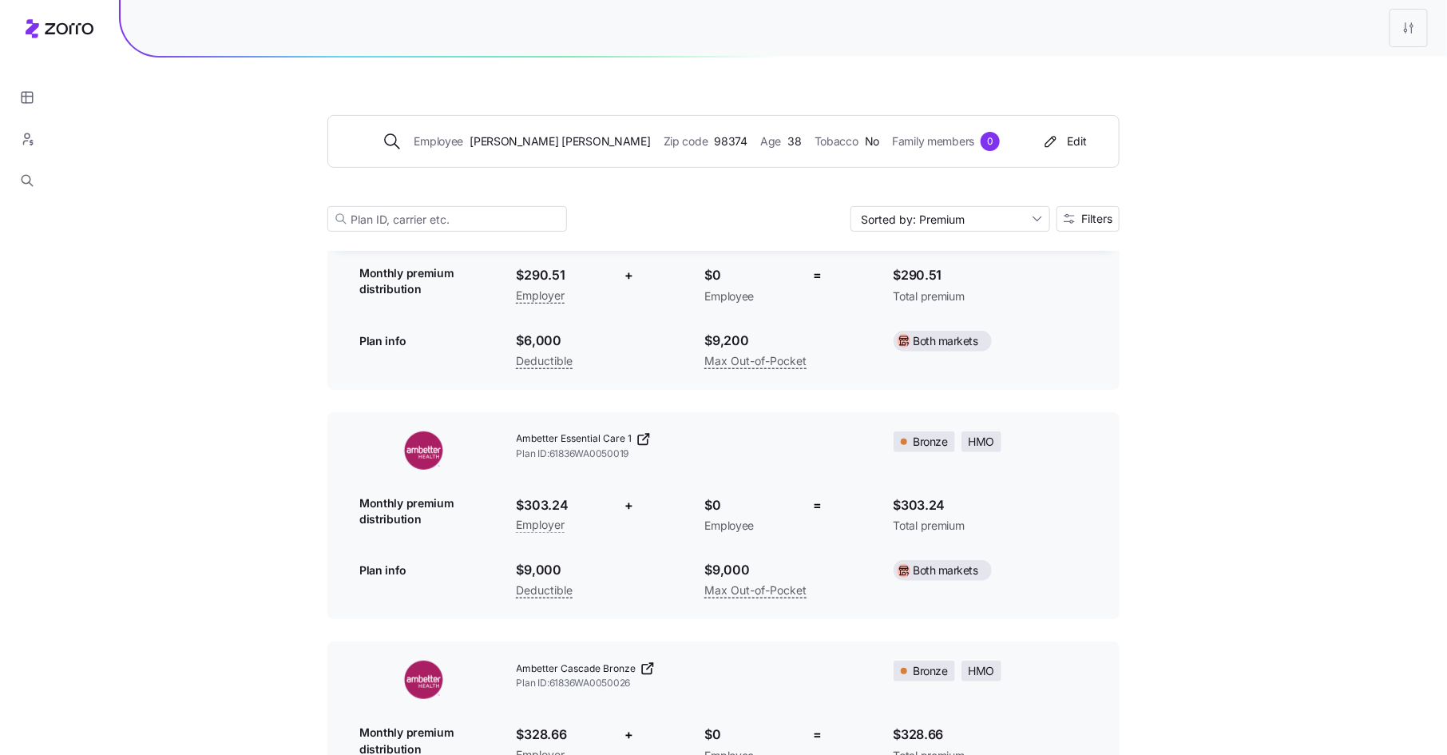
scroll to position [174, 0]
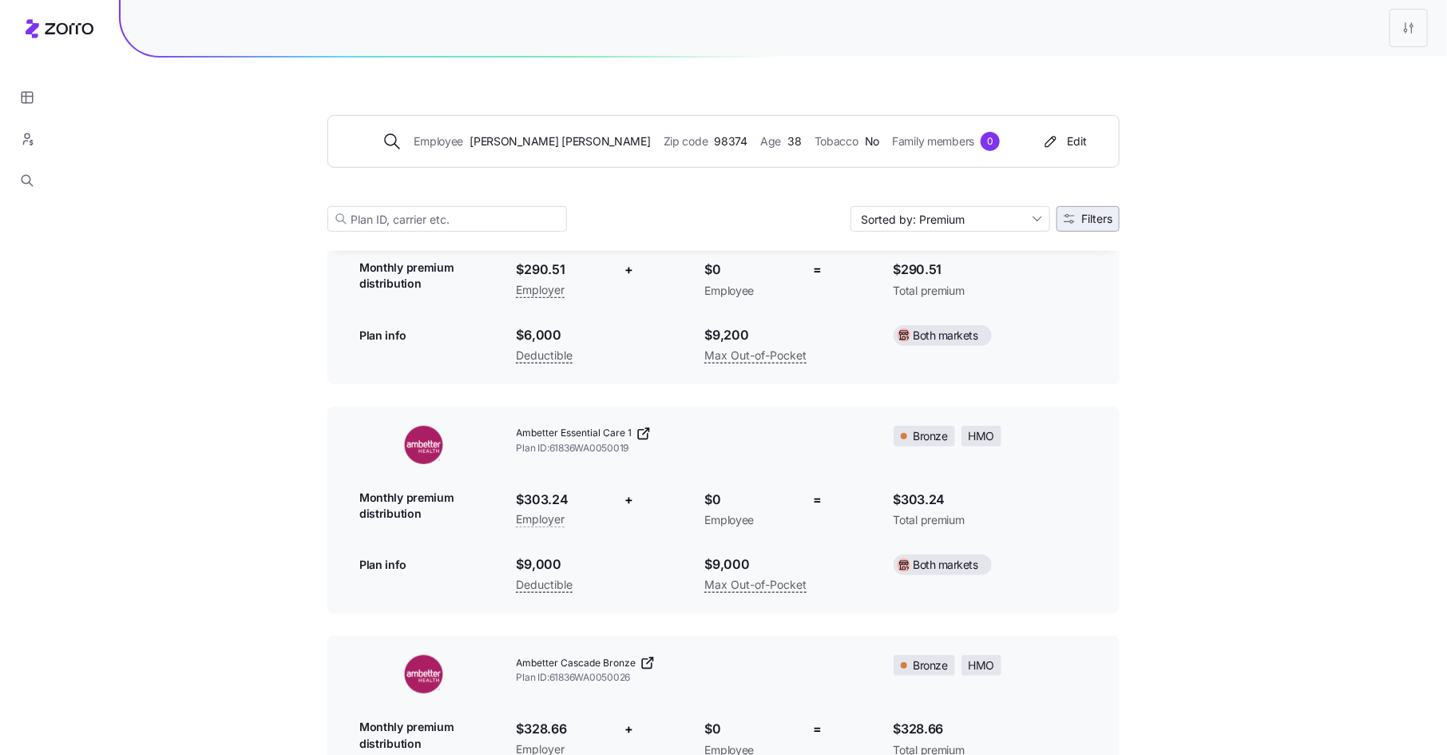
click at [1094, 222] on span "Filters" at bounding box center [1096, 218] width 31 height 11
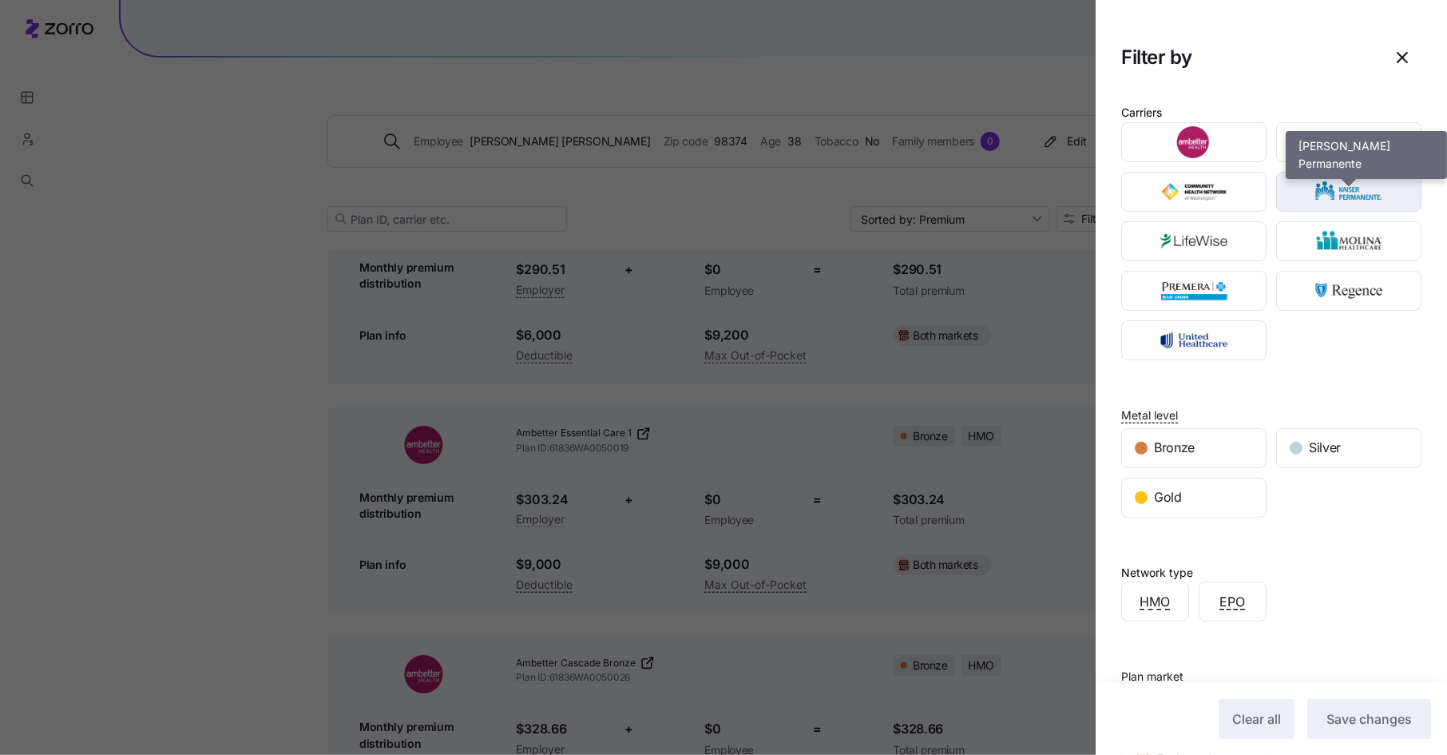
click at [1377, 195] on img "button" at bounding box center [1348, 192] width 117 height 32
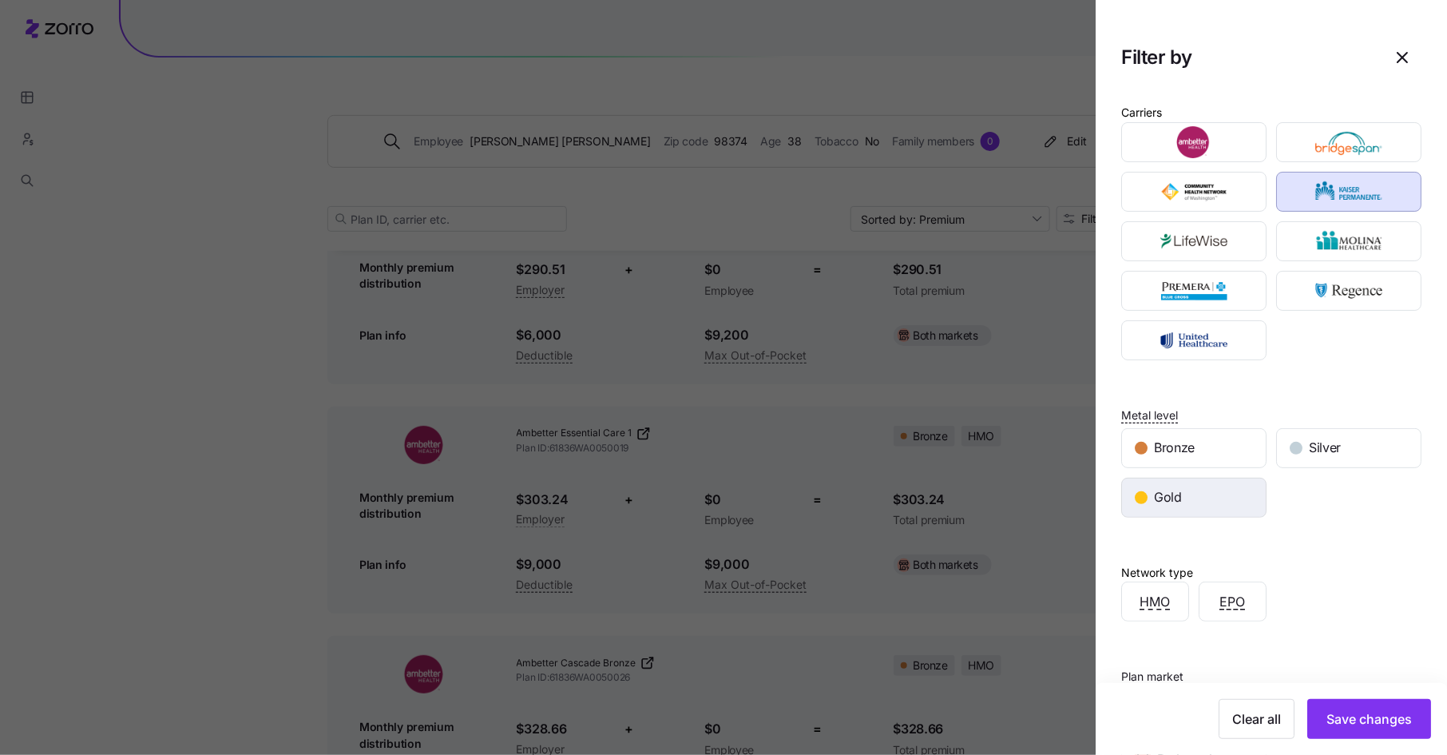
click at [1199, 481] on div "Gold" at bounding box center [1194, 497] width 144 height 38
click at [1327, 714] on span "Save changes" at bounding box center [1368, 718] width 85 height 19
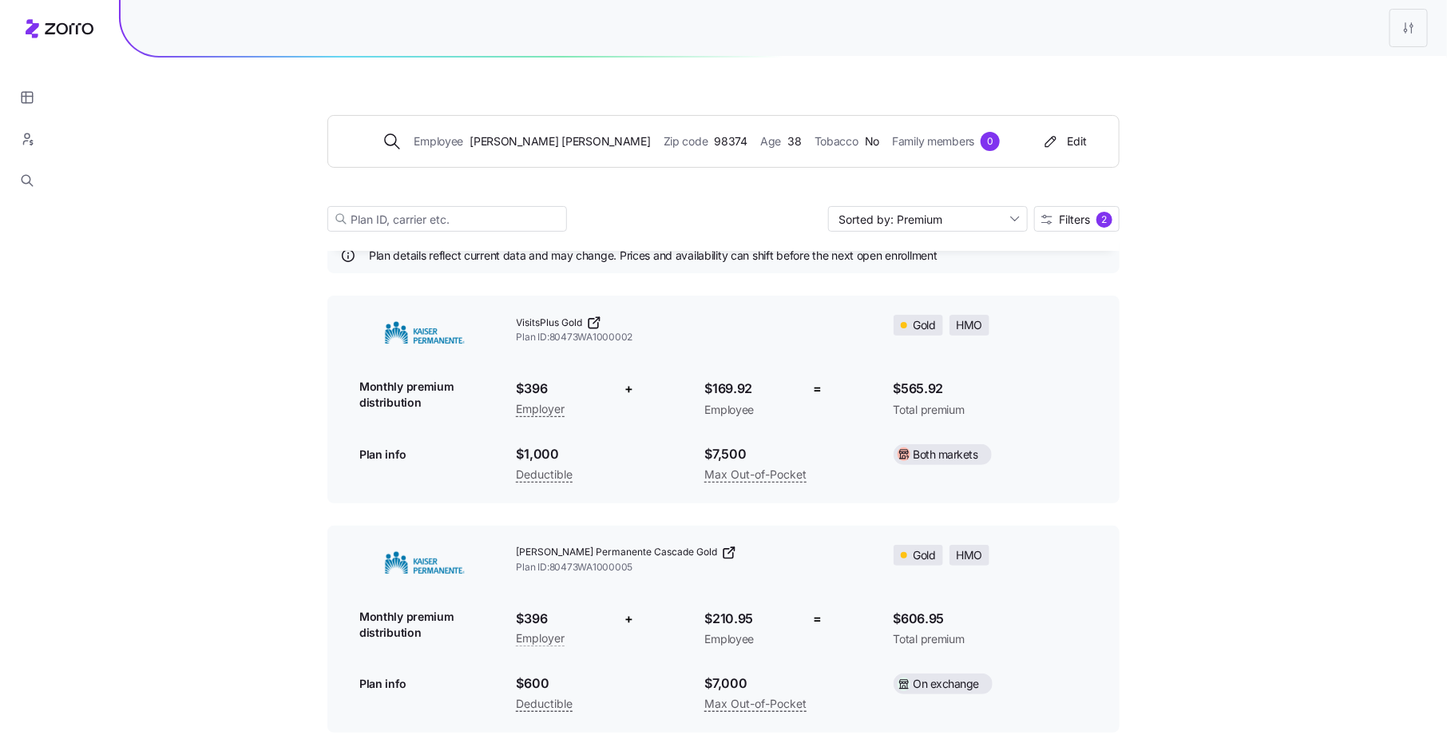
scroll to position [55, 0]
click at [1095, 216] on span "Filters 2" at bounding box center [1076, 220] width 71 height 16
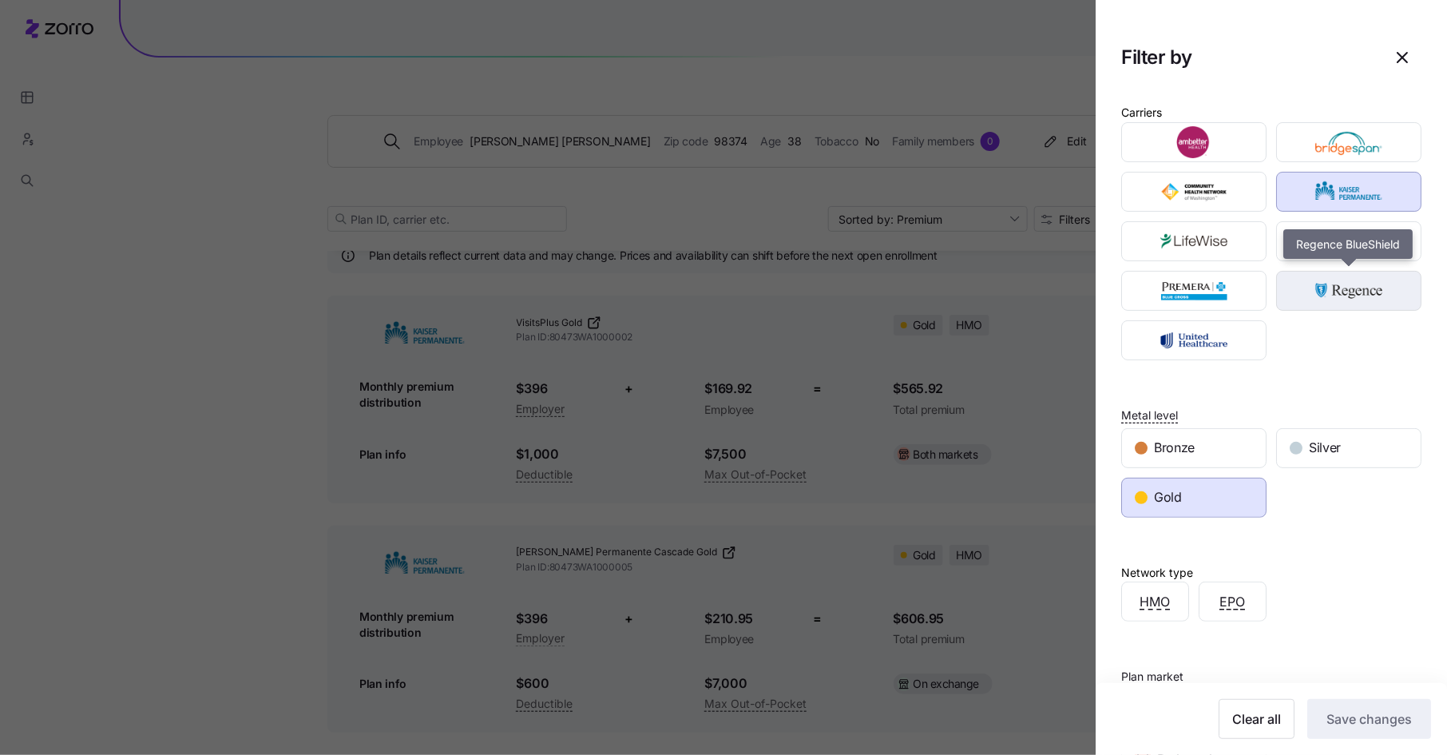
click at [1361, 291] on img "button" at bounding box center [1348, 291] width 117 height 32
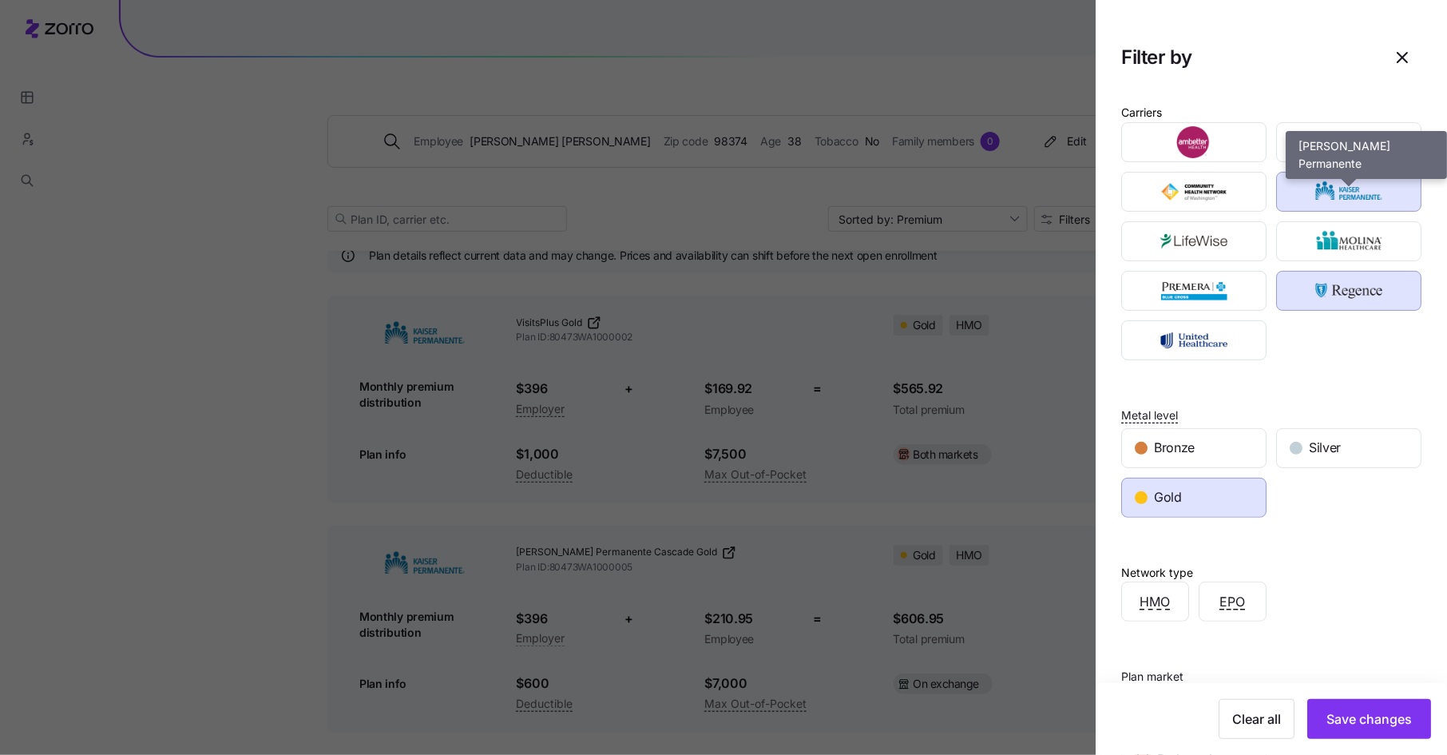
click at [1380, 198] on img "button" at bounding box center [1348, 192] width 117 height 32
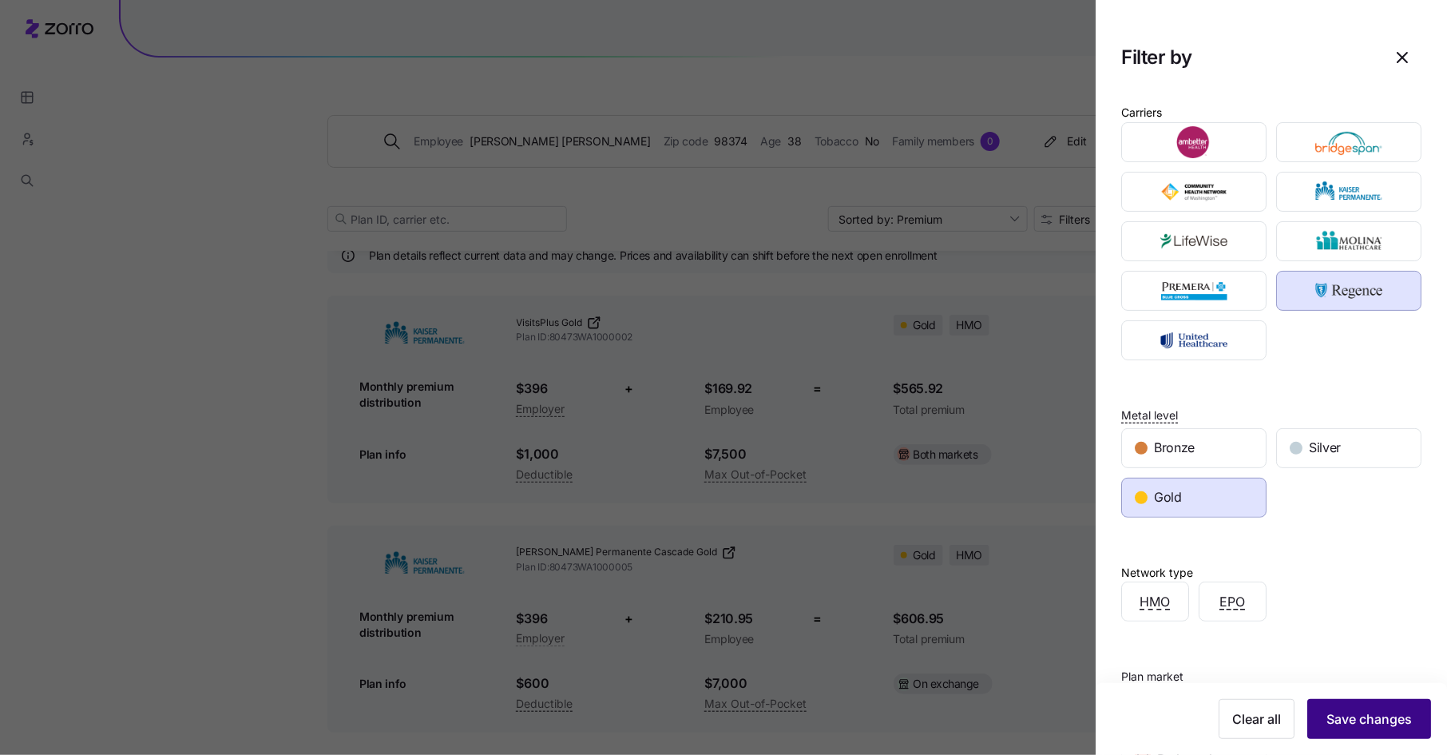
click at [1341, 718] on span "Save changes" at bounding box center [1368, 718] width 85 height 19
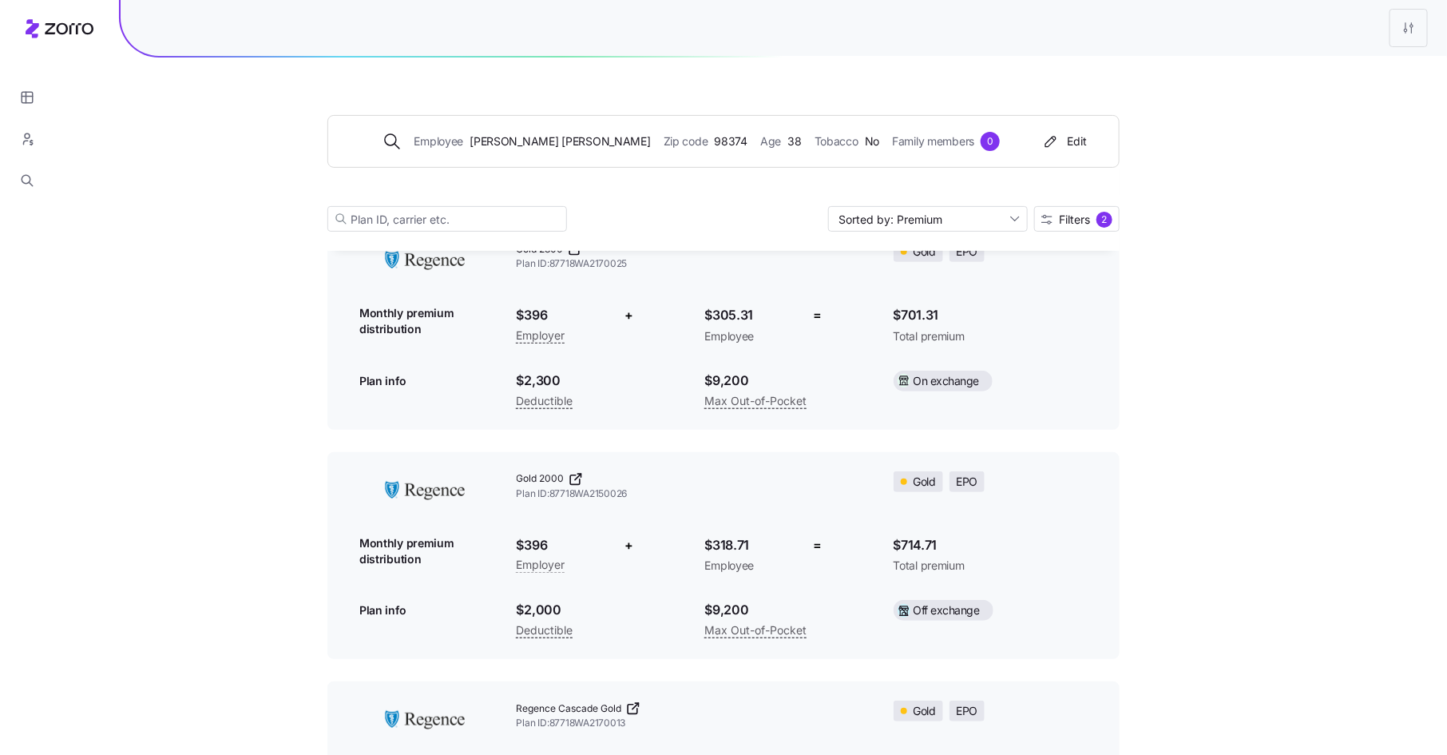
scroll to position [0, 0]
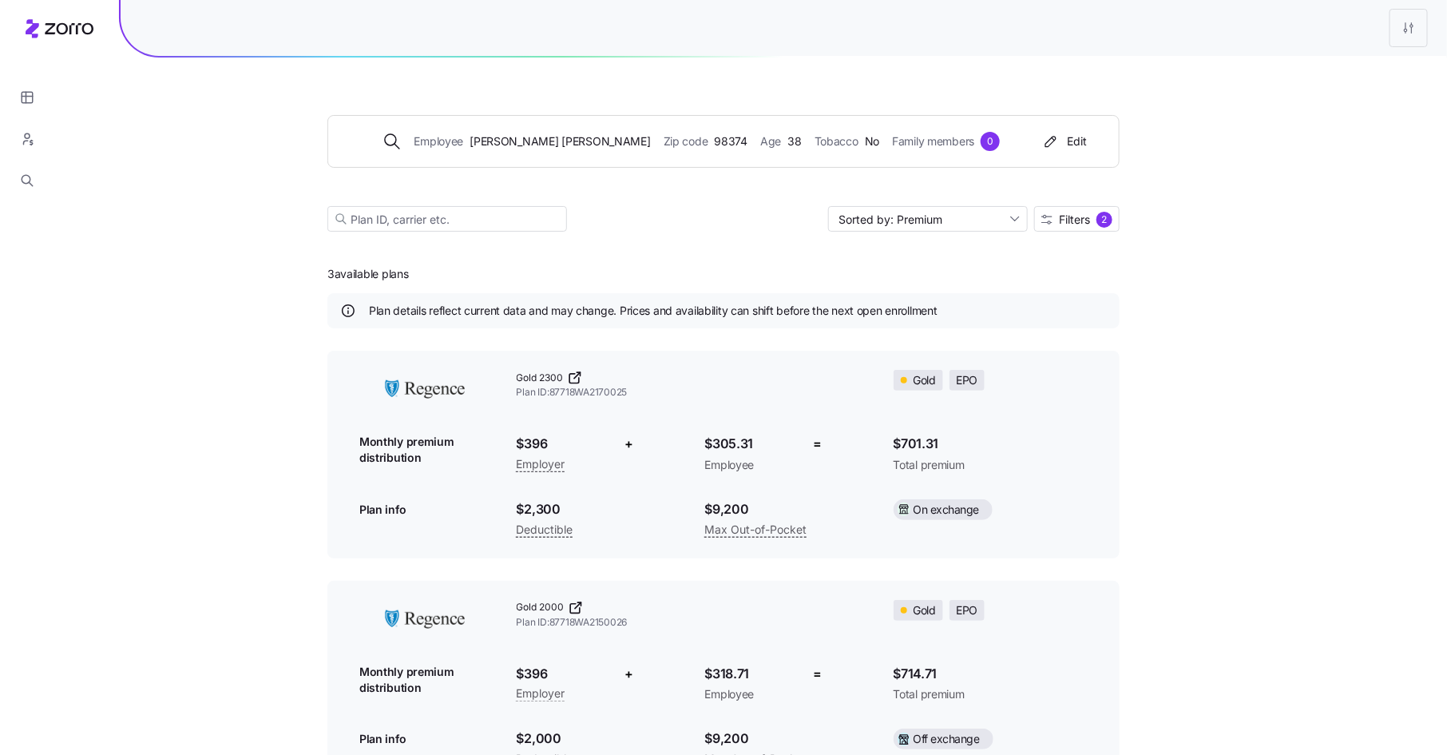
click at [1287, 444] on div "Employee [PERSON_NAME] Zip code 98374 Age [DEMOGRAPHIC_DATA] Tobacco No Family …" at bounding box center [723, 508] width 1447 height 1017
